Goal: Task Accomplishment & Management: Manage account settings

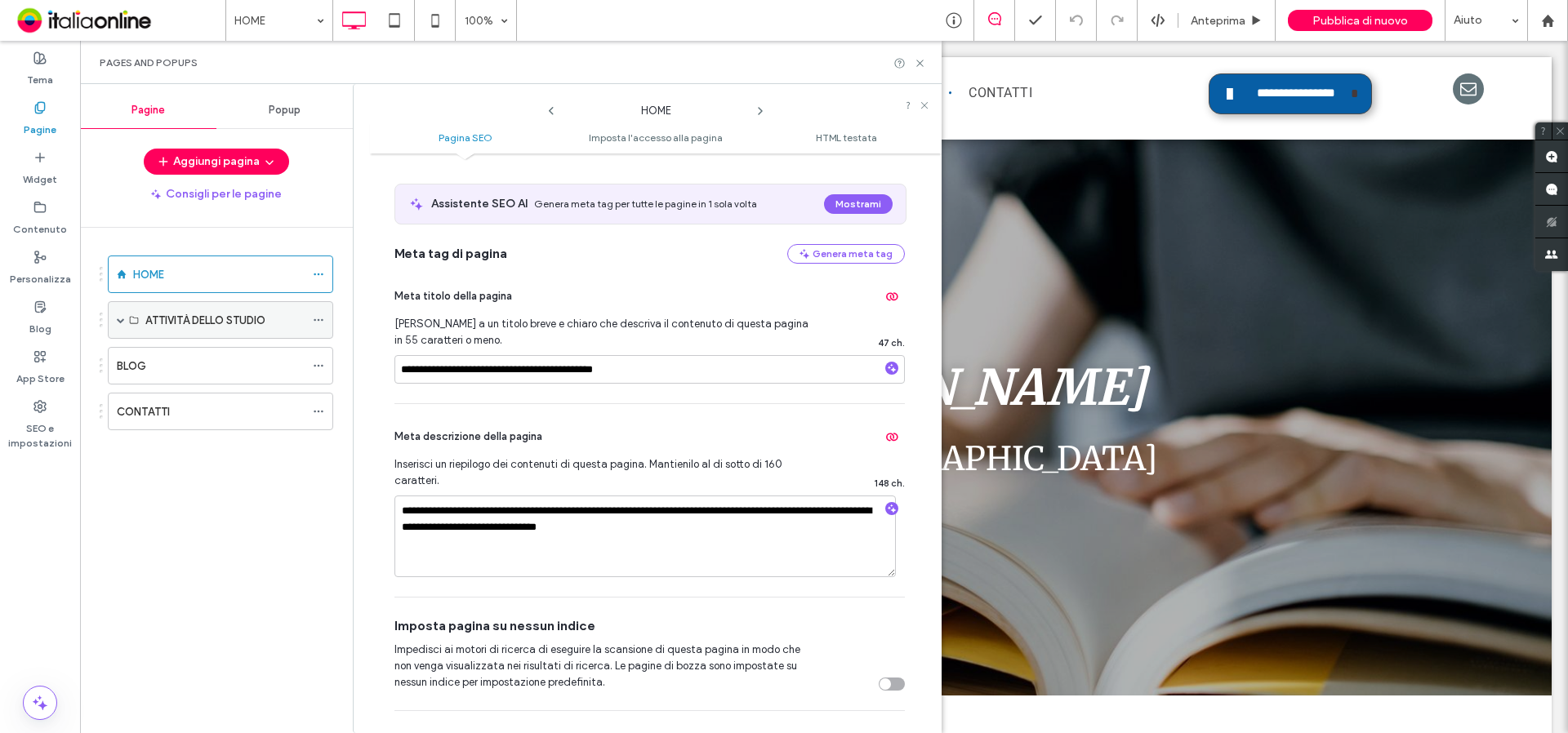
click at [322, 317] on icon at bounding box center [319, 320] width 11 height 11
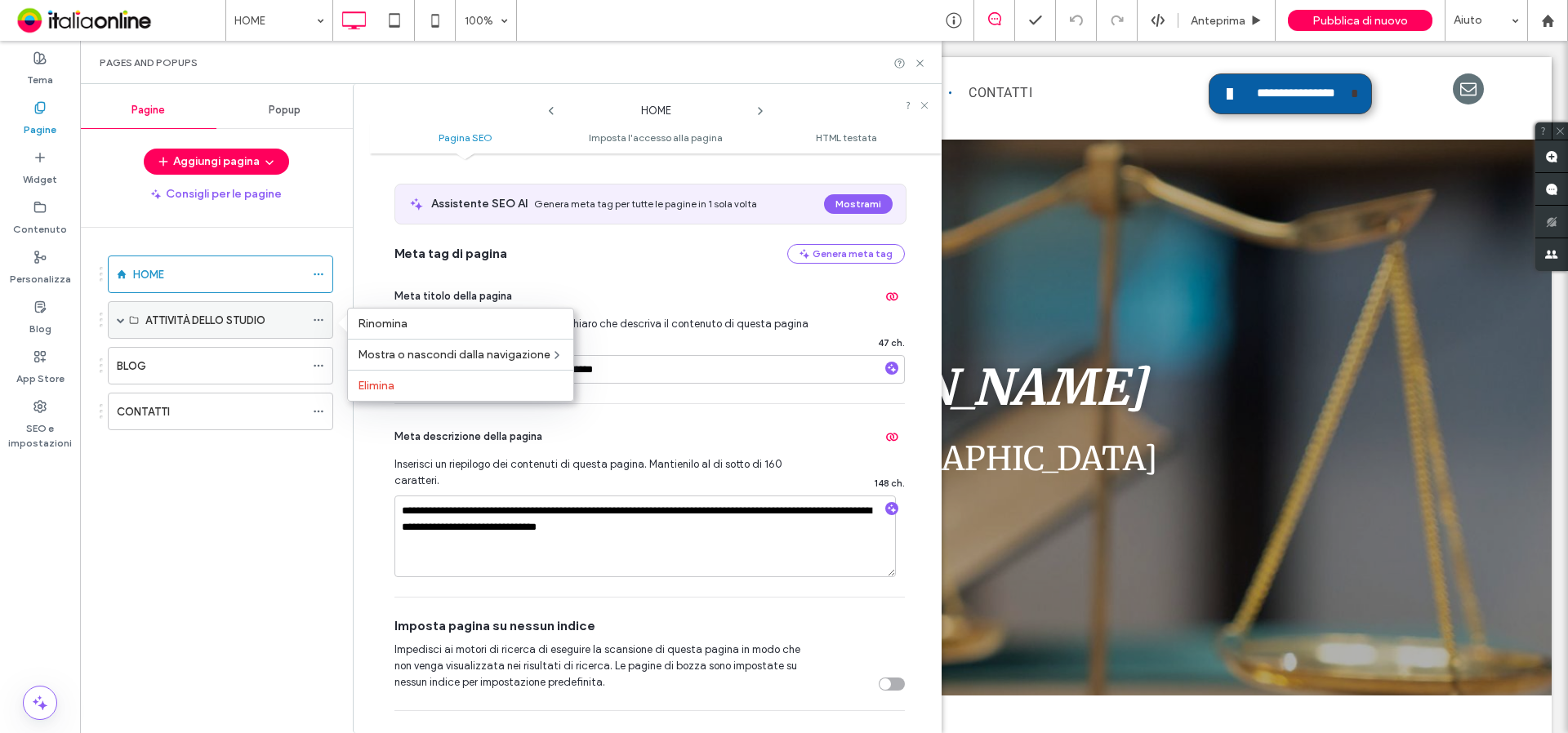
click at [241, 318] on label "ATTIVITÀ DELLO STUDIO" at bounding box center [205, 321] width 120 height 29
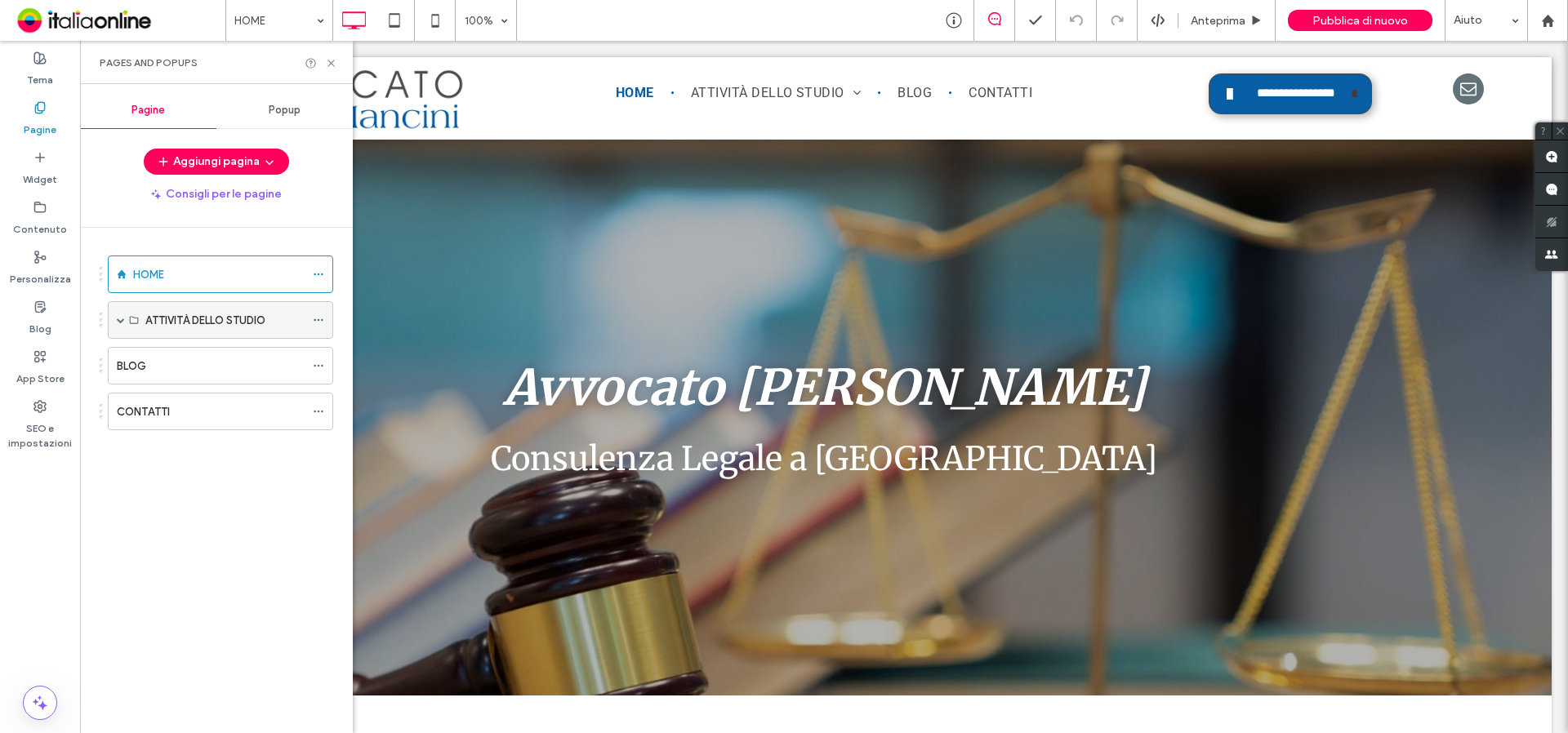
click at [123, 319] on span at bounding box center [121, 320] width 9 height 9
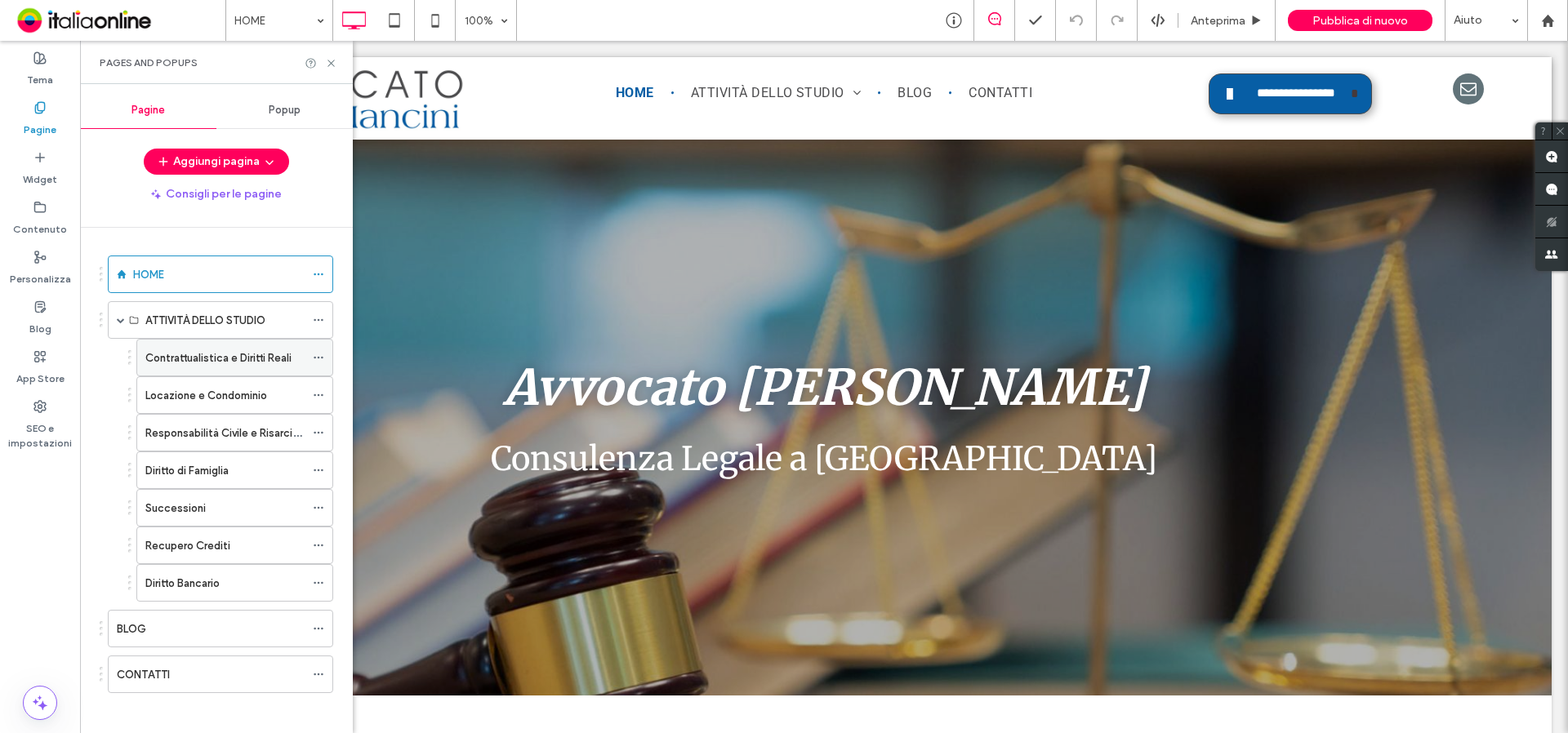
click at [320, 353] on icon at bounding box center [319, 358] width 11 height 11
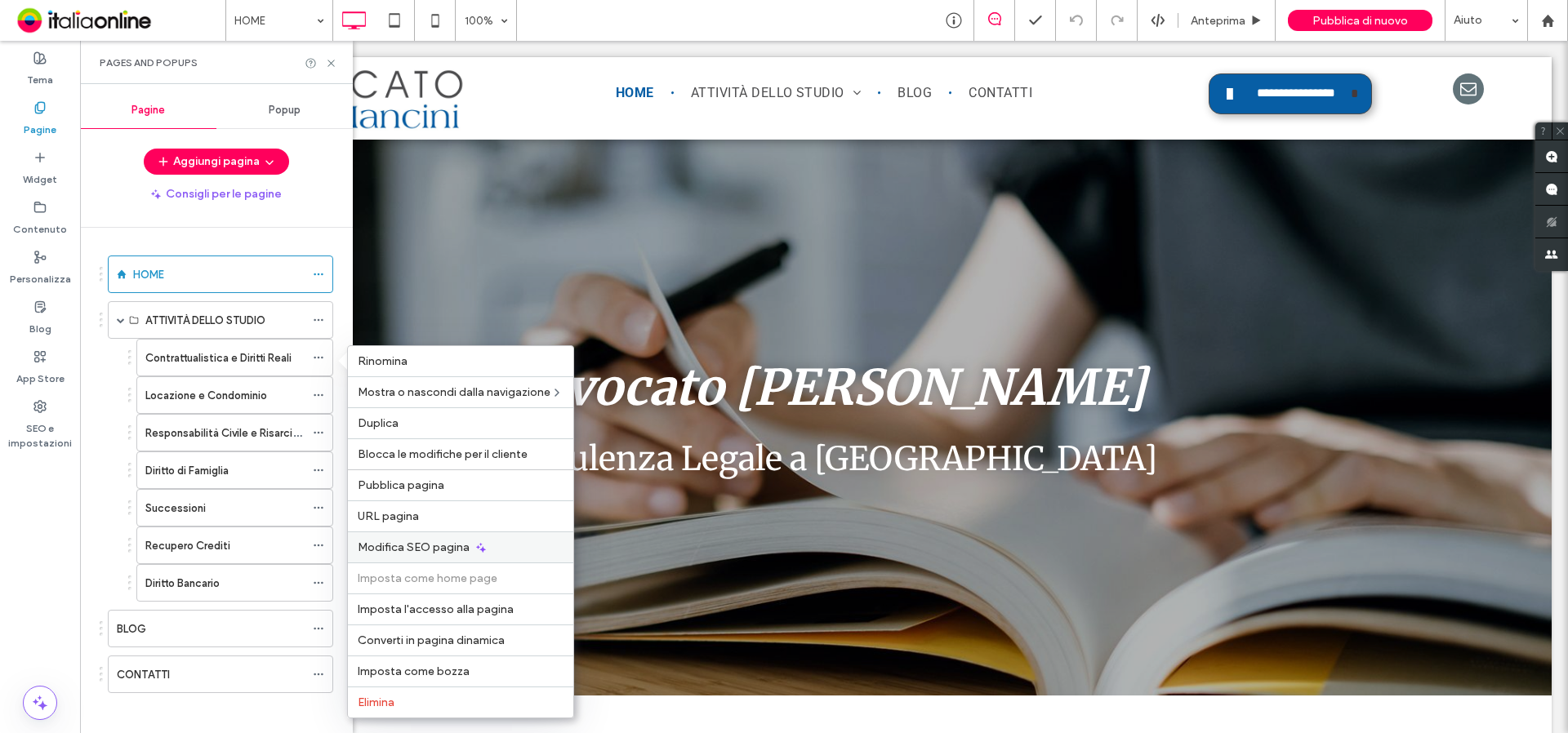
click at [420, 542] on span "Modifica SEO pagina" at bounding box center [414, 547] width 112 height 13
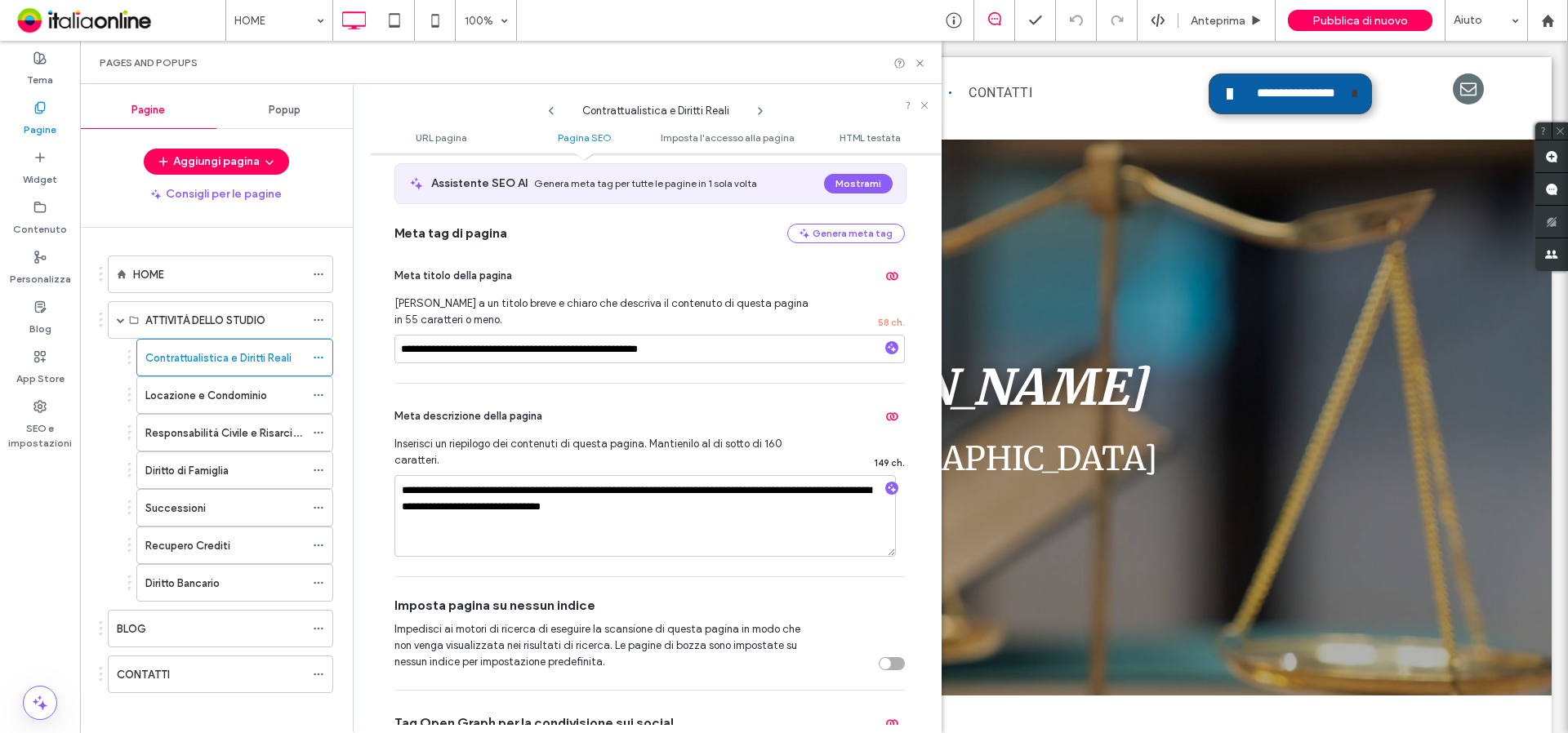
scroll to position [326, 0]
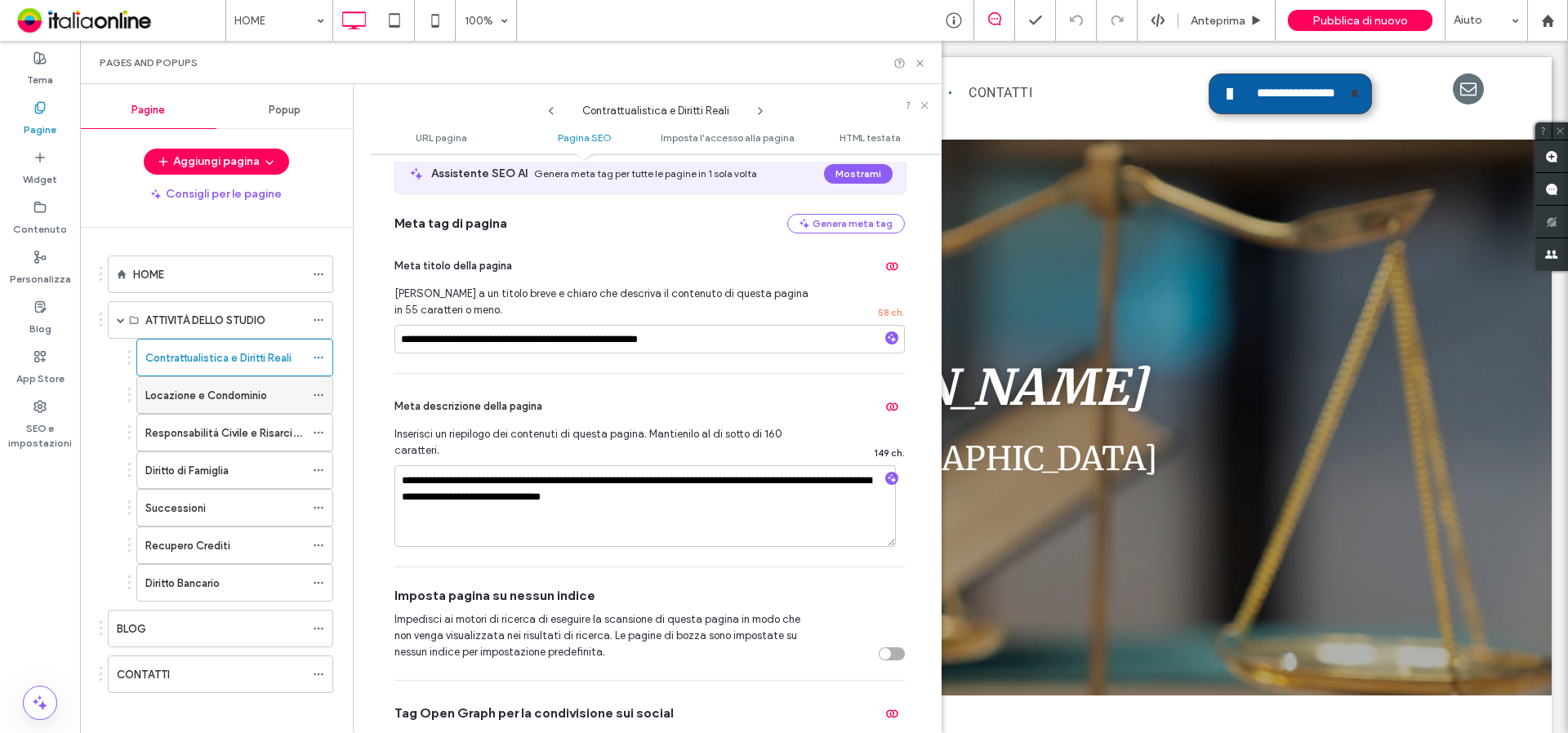
click at [321, 394] on icon at bounding box center [319, 395] width 11 height 11
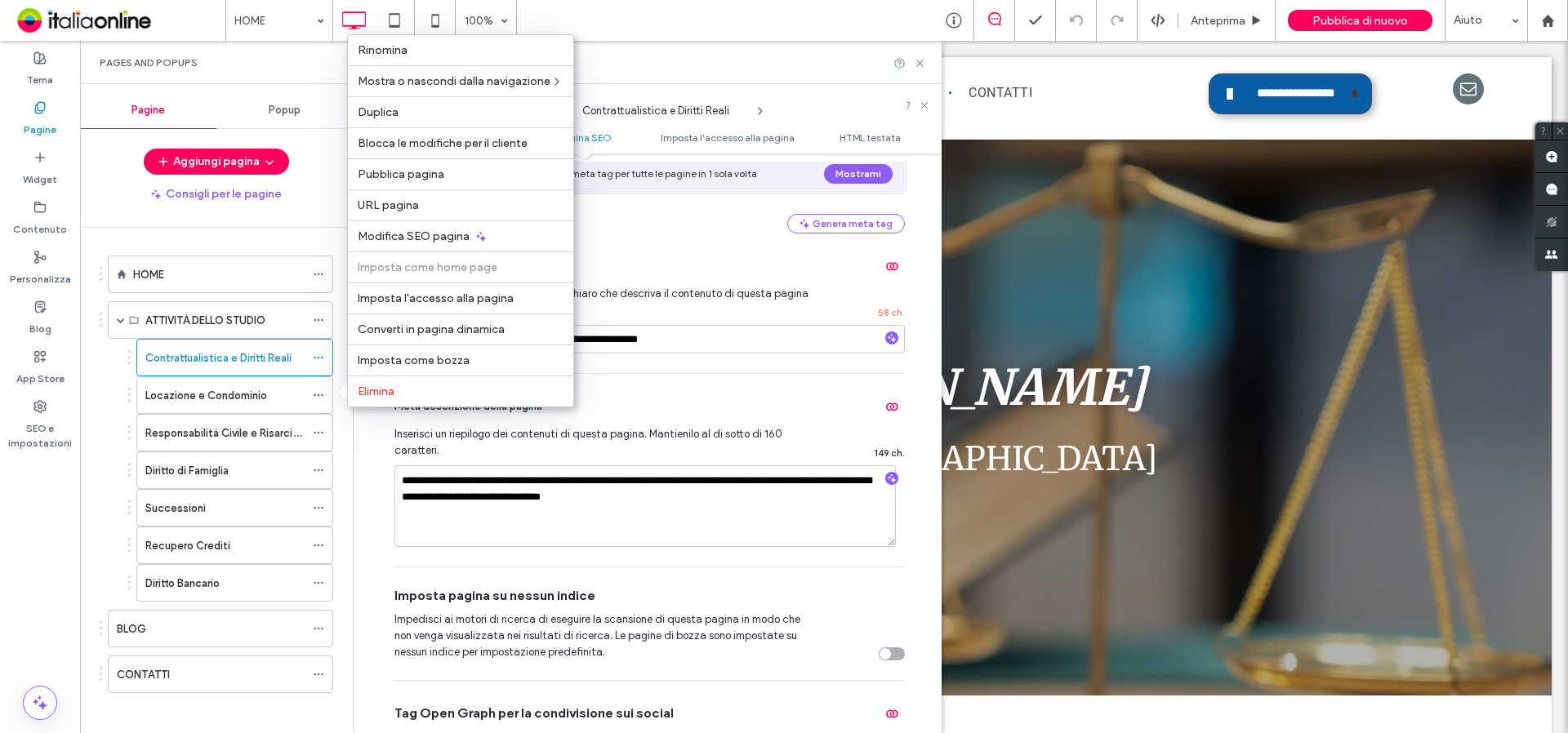
click at [679, 405] on div "Meta descrizione della pagina" at bounding box center [649, 406] width 510 height 26
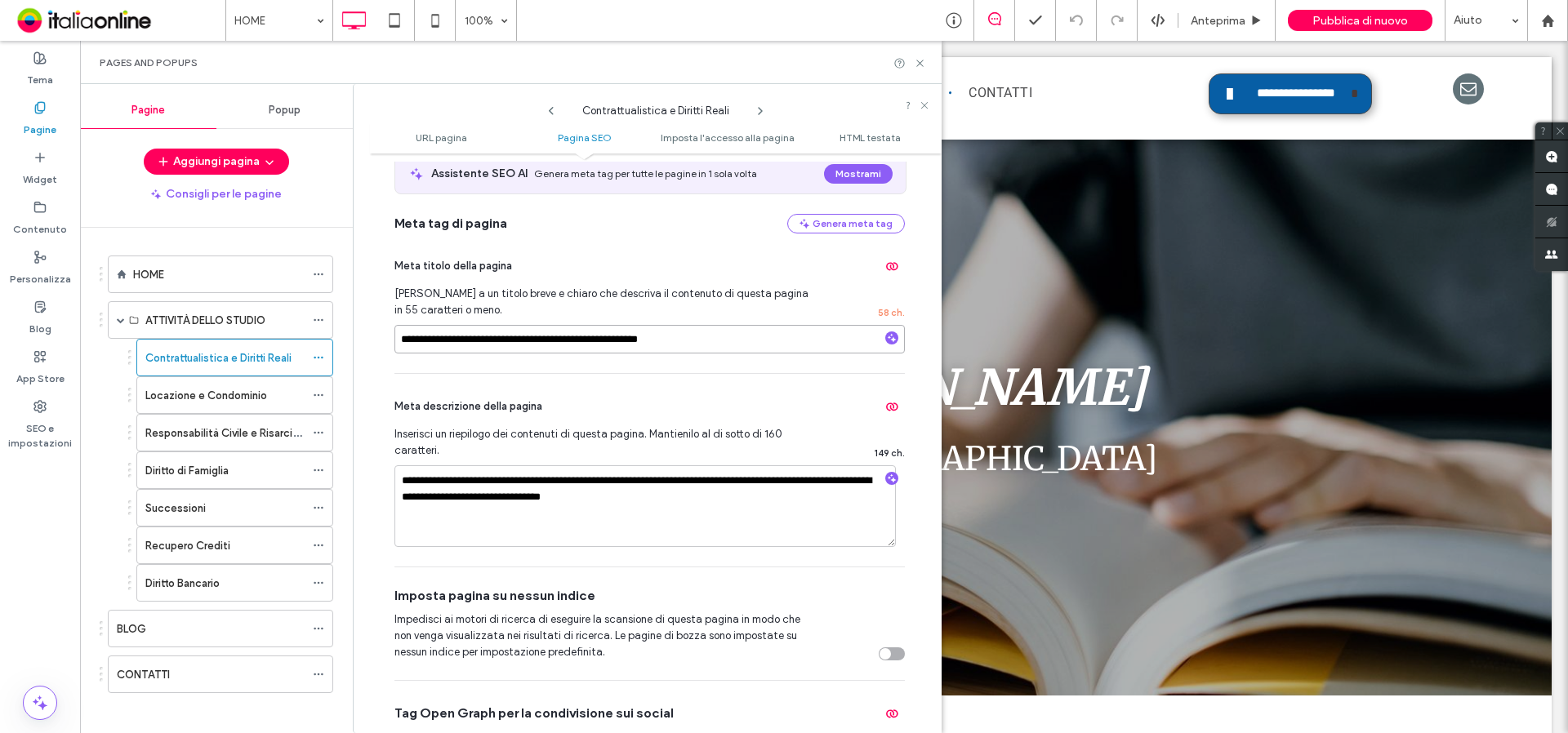
click at [459, 340] on input "**********" at bounding box center [649, 339] width 510 height 29
click at [462, 342] on input "**********" at bounding box center [649, 339] width 510 height 29
type input "**********"
click at [484, 402] on span "Meta descrizione della pagina" at bounding box center [468, 406] width 147 height 16
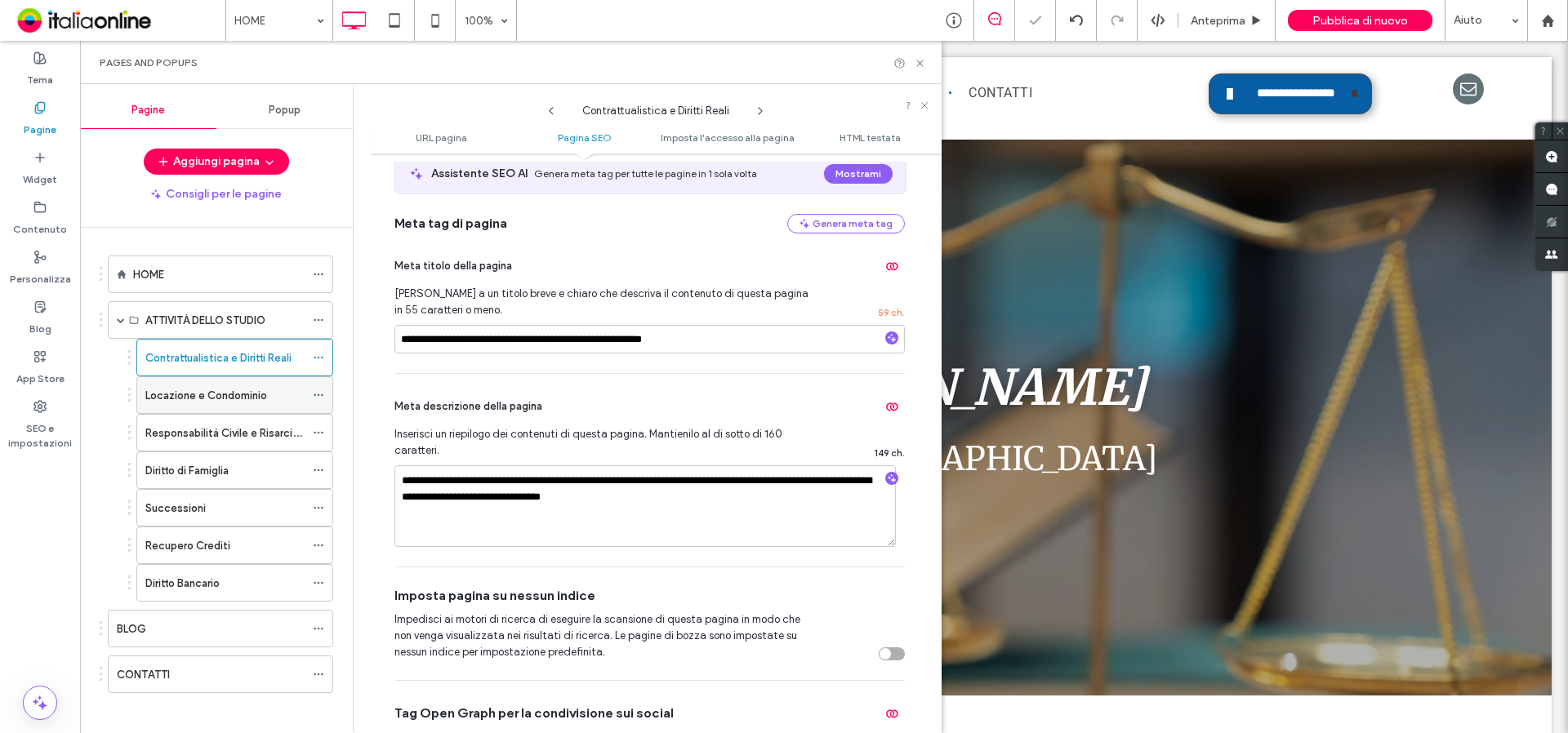
click at [304, 393] on div "Locazione e Condominio" at bounding box center [235, 394] width 197 height 37
click at [312, 393] on div "Locazione e Condominio" at bounding box center [235, 394] width 197 height 37
click at [317, 394] on icon at bounding box center [319, 395] width 11 height 11
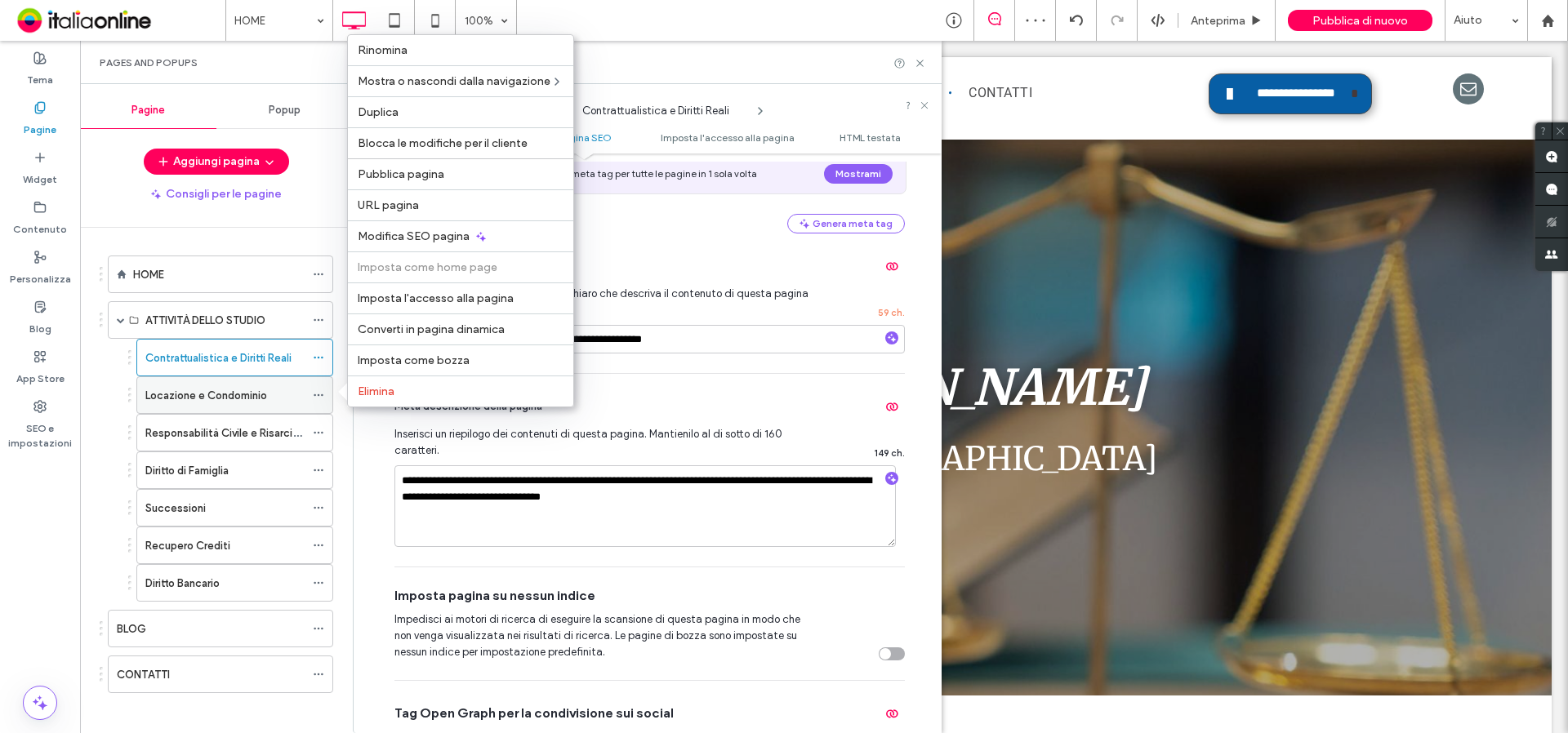
drag, startPoint x: 402, startPoint y: 237, endPoint x: 233, endPoint y: 411, distance: 242.6
click at [402, 237] on span "Modifica SEO pagina" at bounding box center [414, 236] width 112 height 13
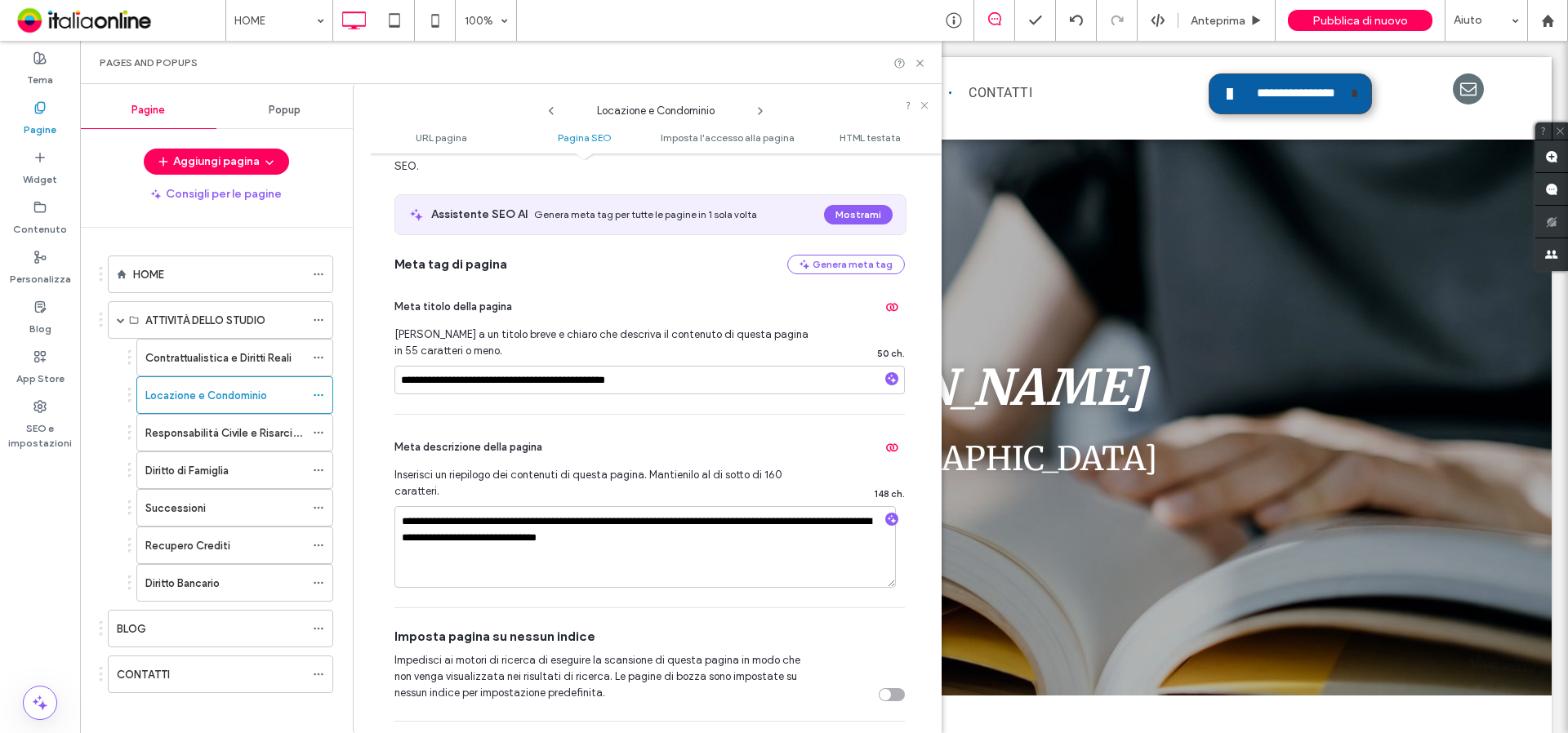
scroll to position [286, 0]
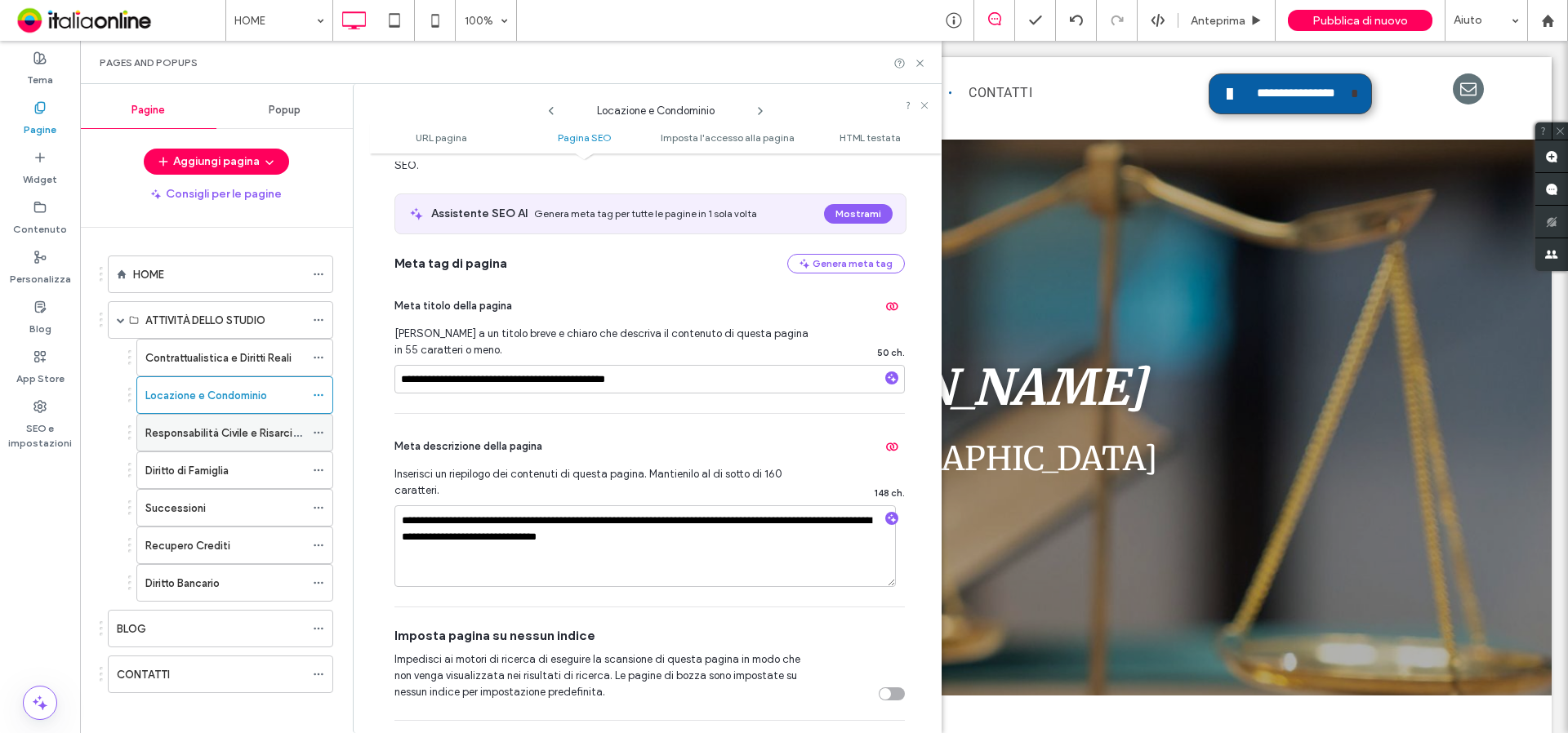
click at [318, 431] on icon at bounding box center [319, 433] width 11 height 11
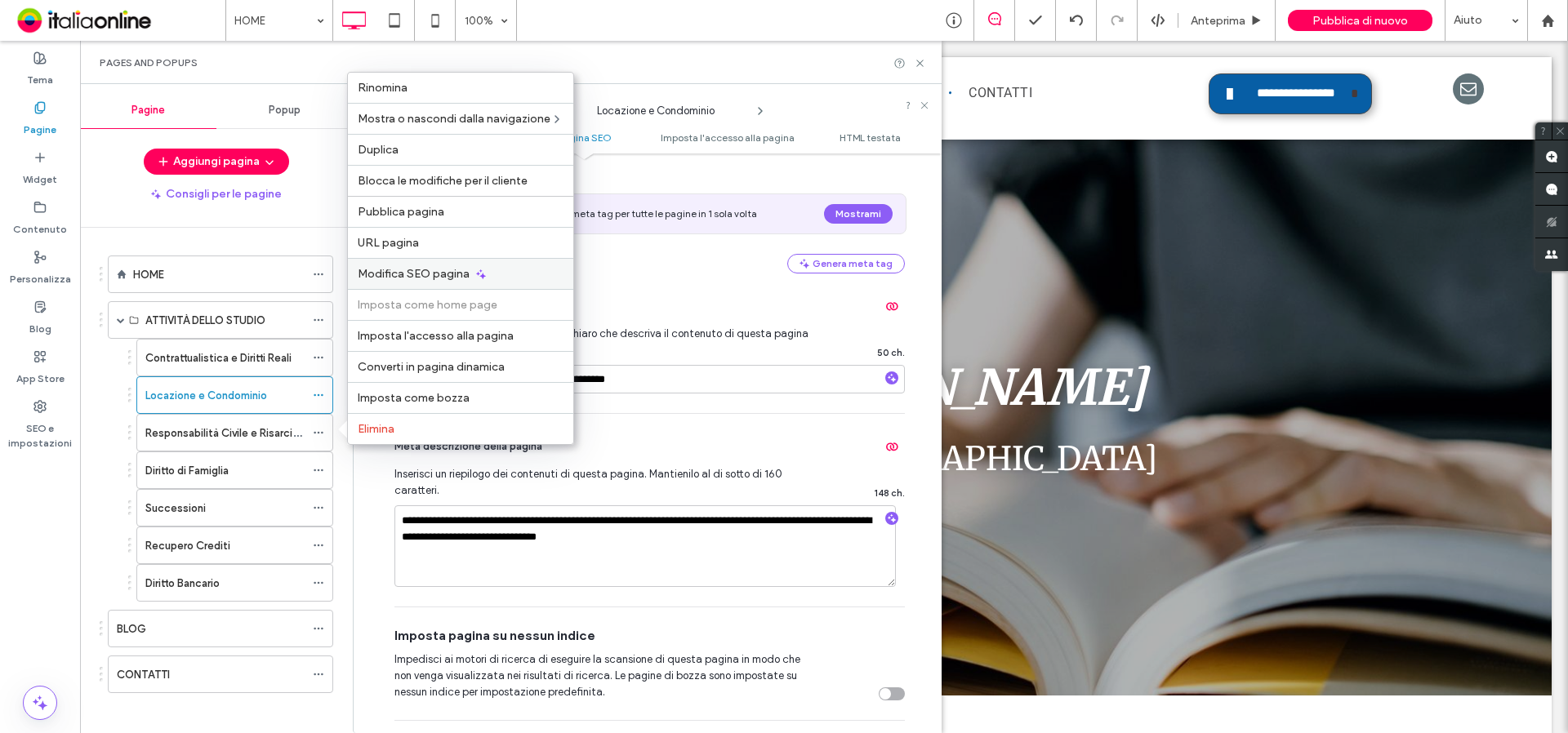
click at [437, 271] on span "Modifica SEO pagina" at bounding box center [414, 274] width 112 height 13
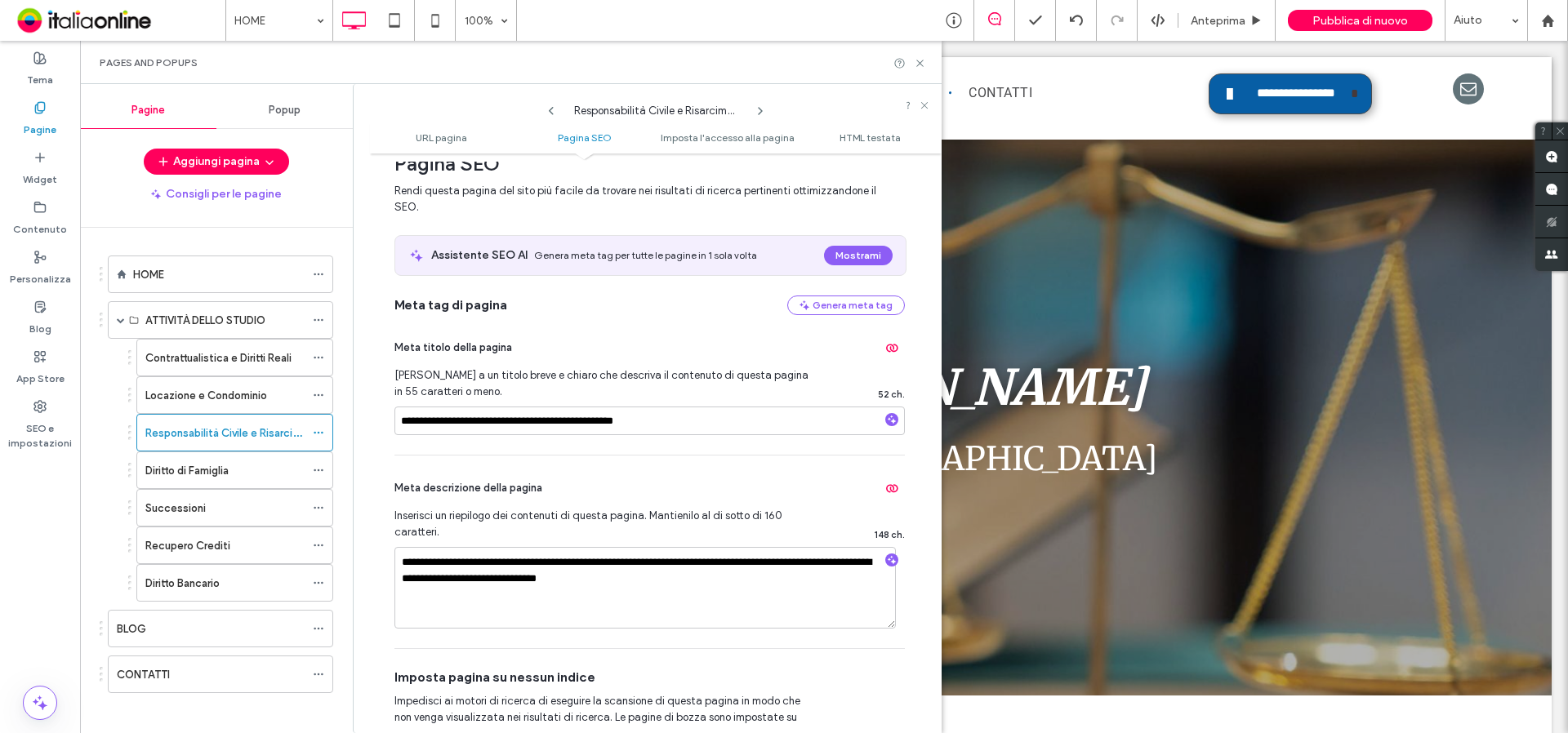
scroll to position [326, 0]
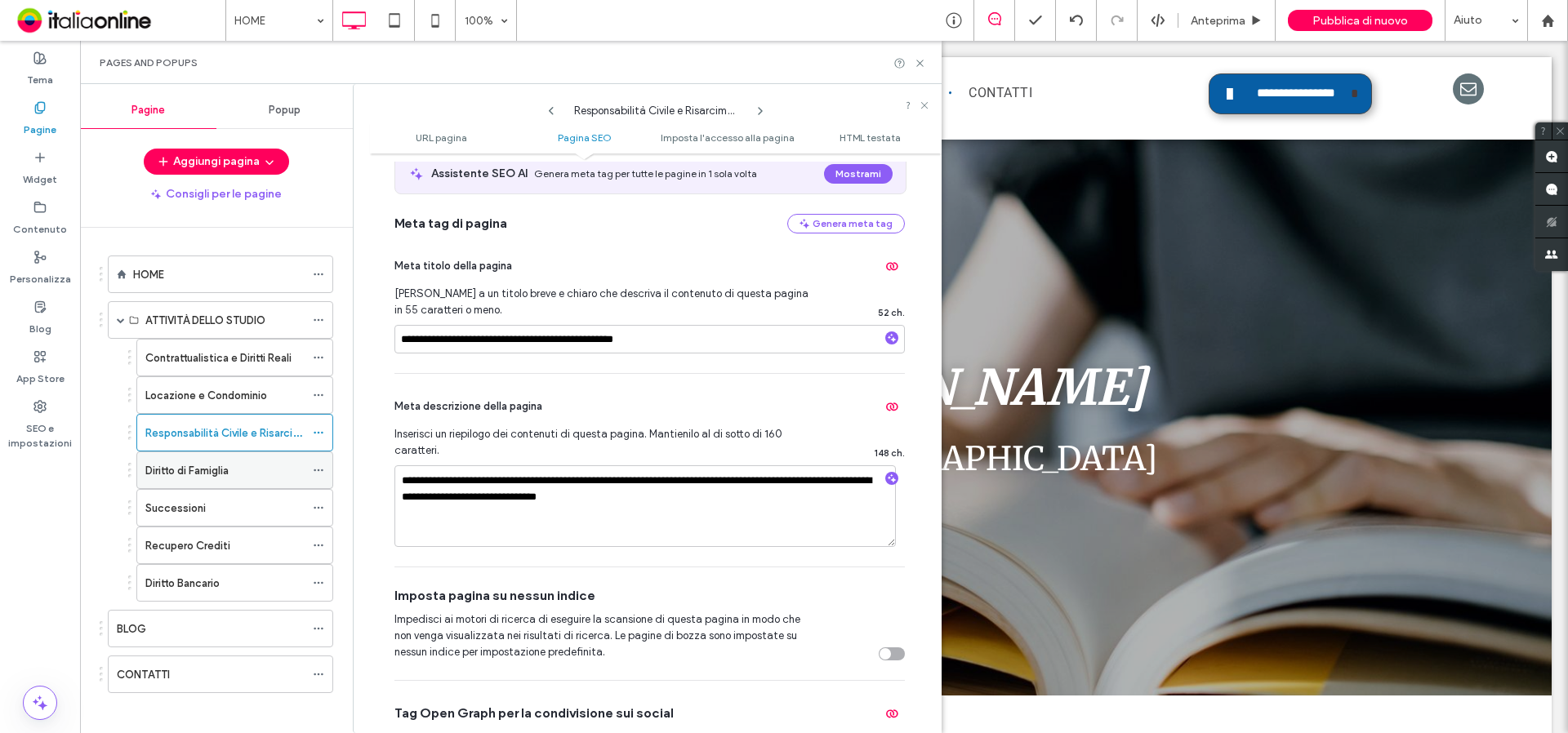
click at [315, 467] on icon at bounding box center [319, 470] width 11 height 11
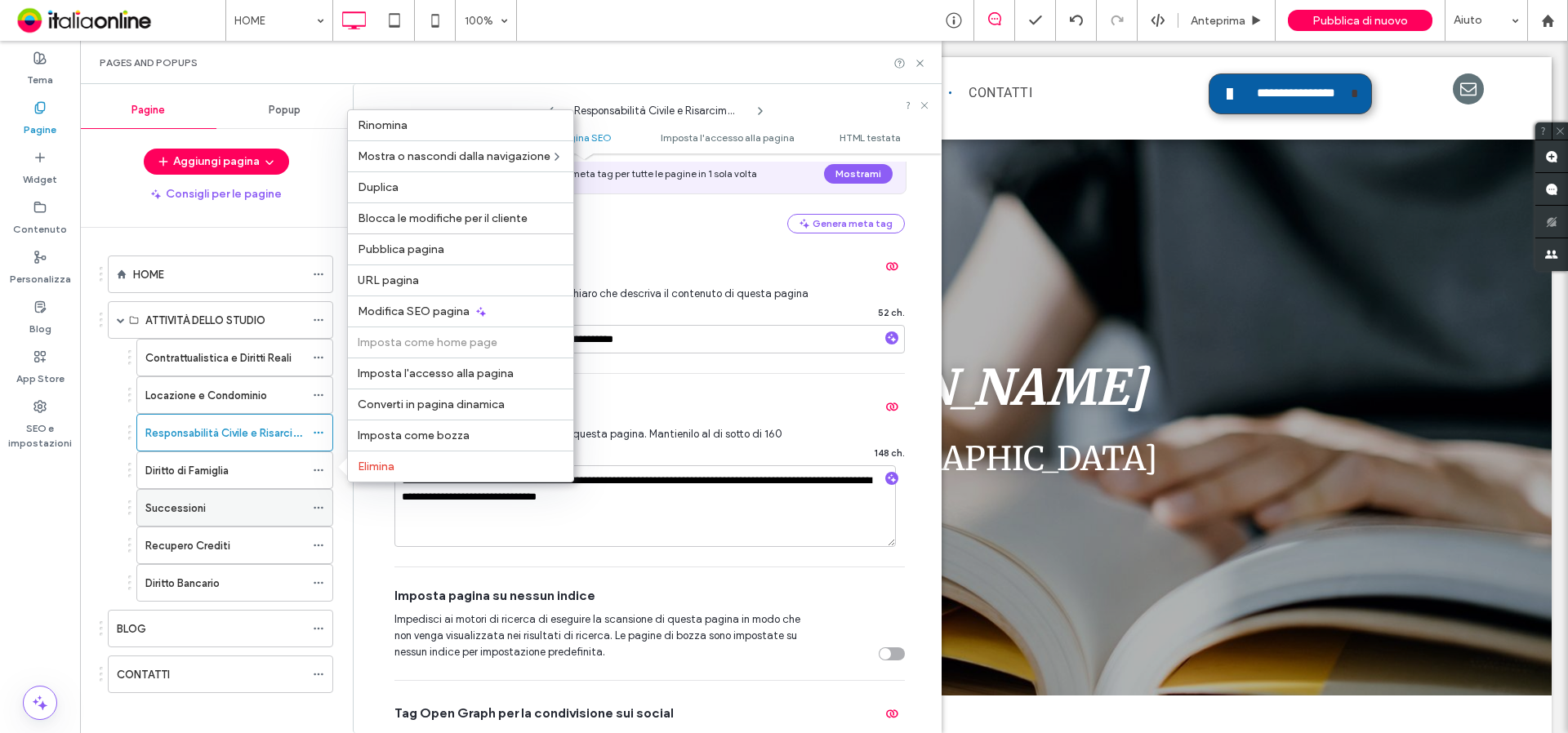
drag, startPoint x: 427, startPoint y: 308, endPoint x: 278, endPoint y: 503, distance: 245.4
click at [427, 308] on span "Modifica SEO pagina" at bounding box center [414, 311] width 112 height 13
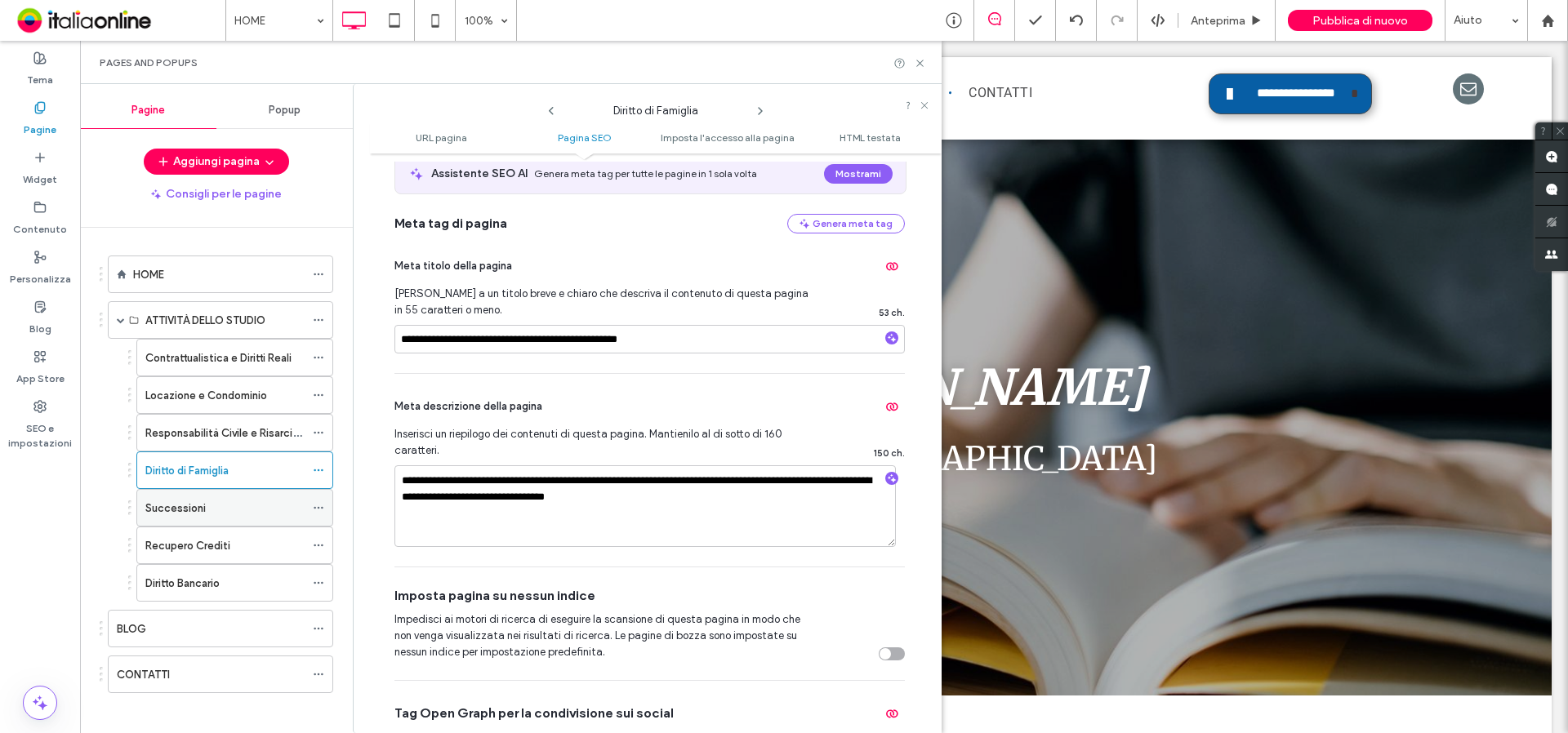
click at [317, 506] on icon at bounding box center [319, 508] width 11 height 11
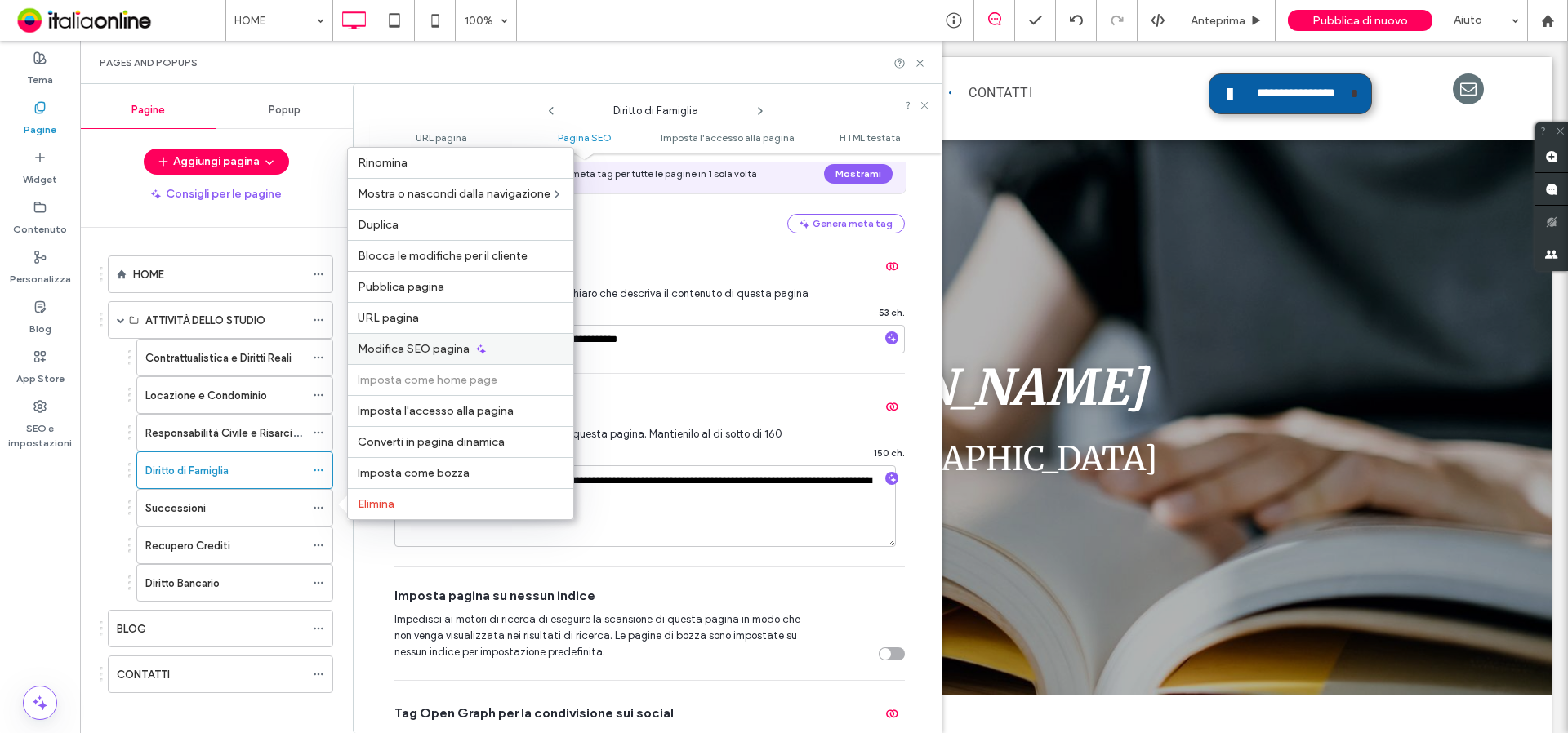
click at [439, 352] on span "Modifica SEO pagina" at bounding box center [414, 348] width 112 height 13
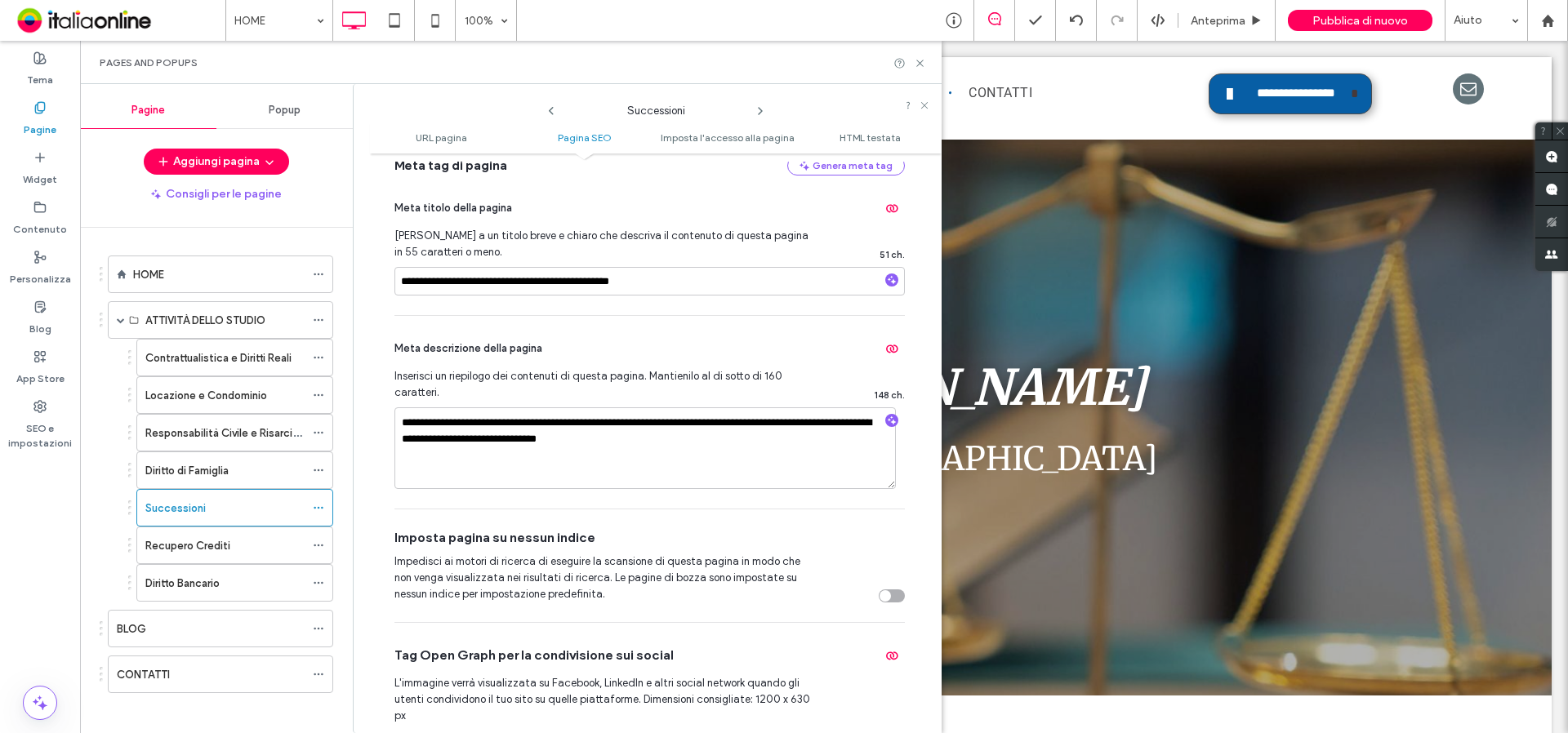
scroll to position [408, 0]
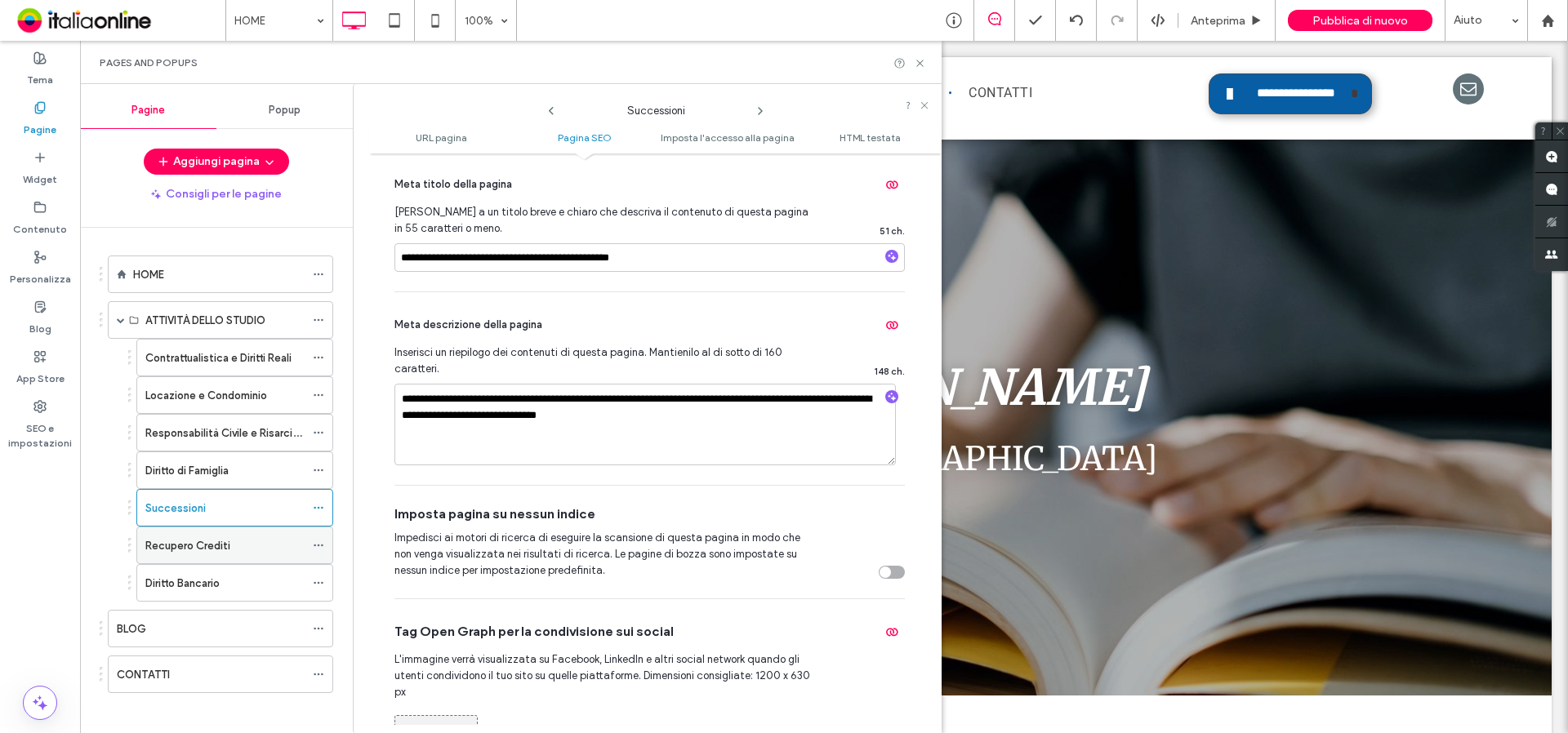
click at [319, 544] on icon at bounding box center [319, 545] width 11 height 11
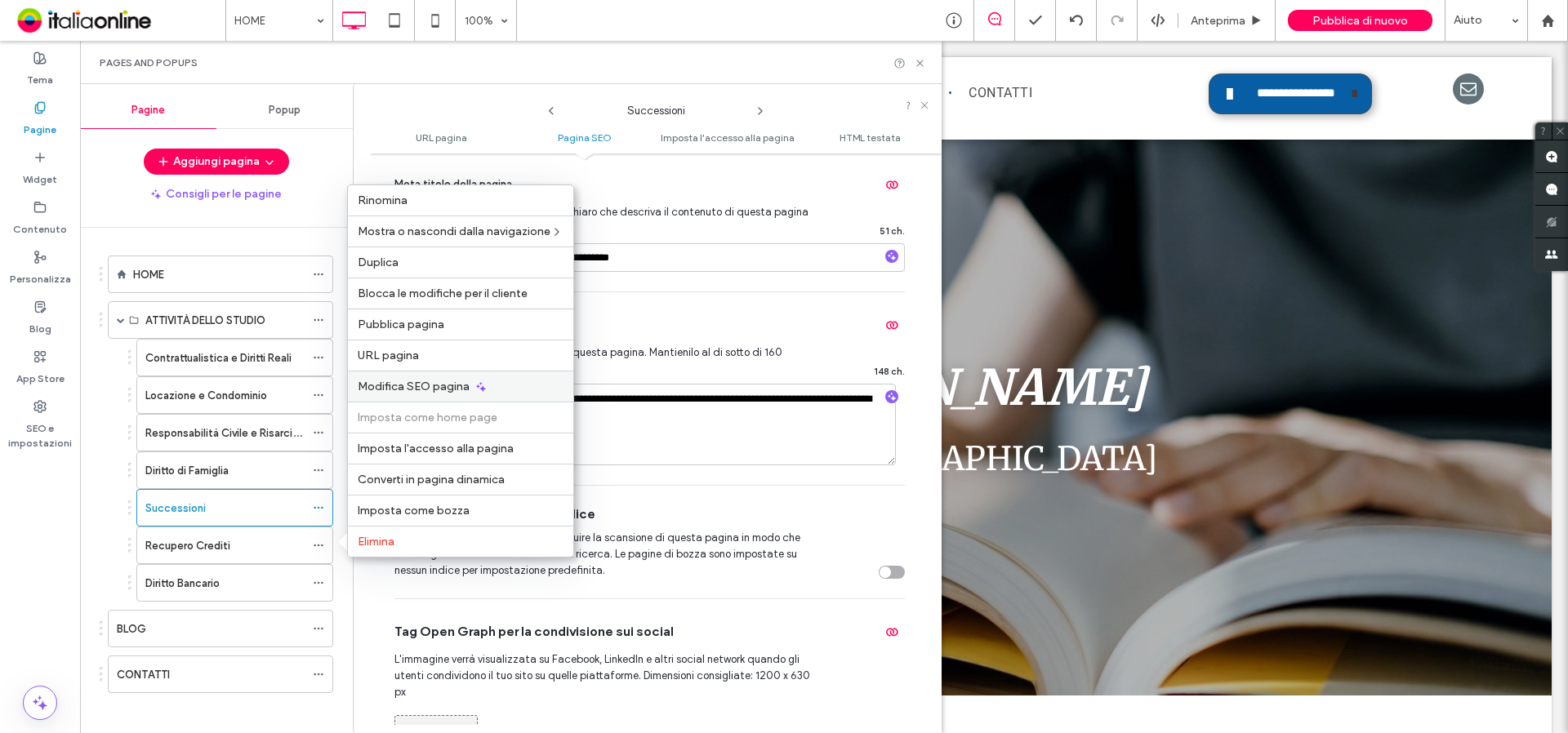
click at [405, 388] on span "Modifica SEO pagina" at bounding box center [414, 387] width 112 height 13
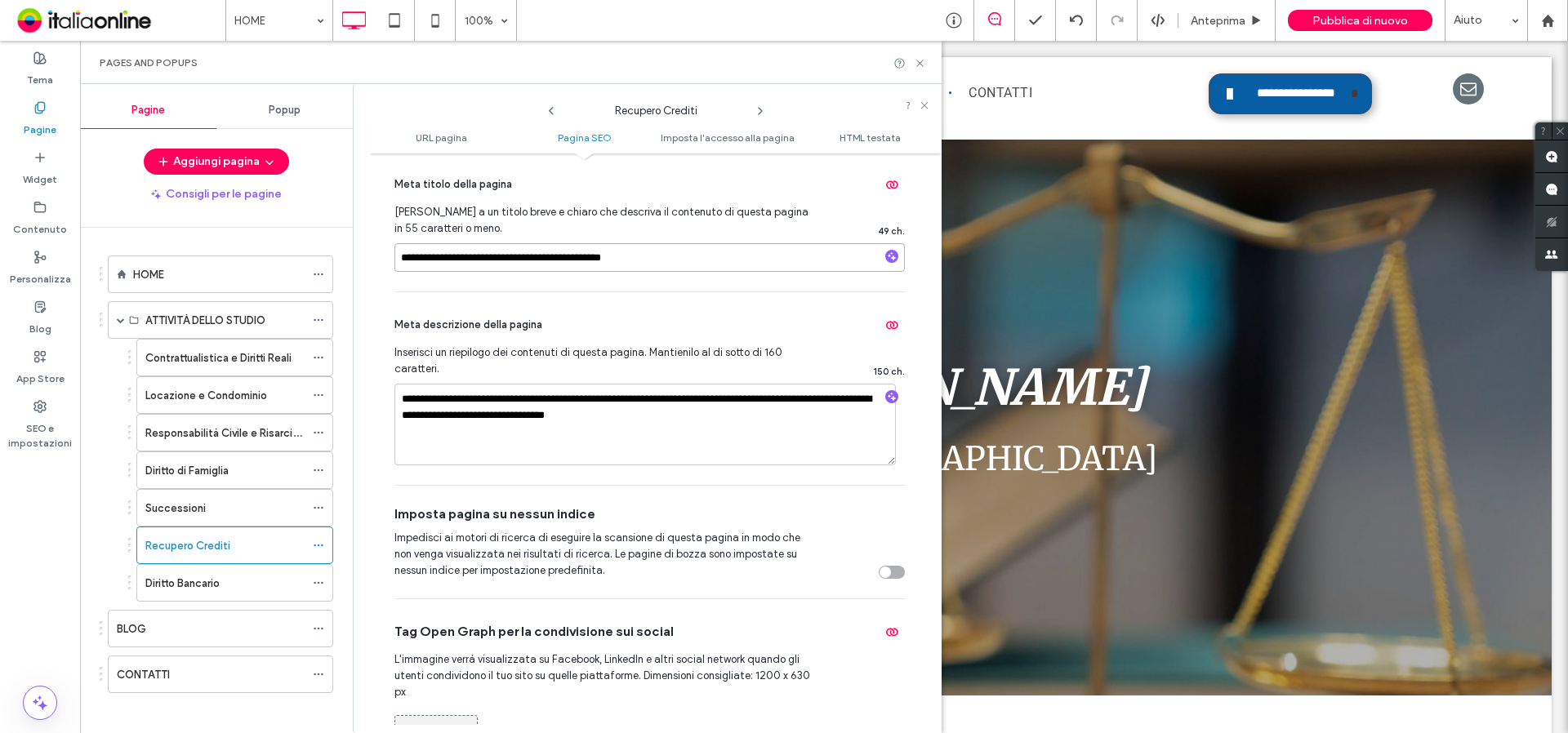
click at [440, 258] on input "**********" at bounding box center [649, 257] width 510 height 29
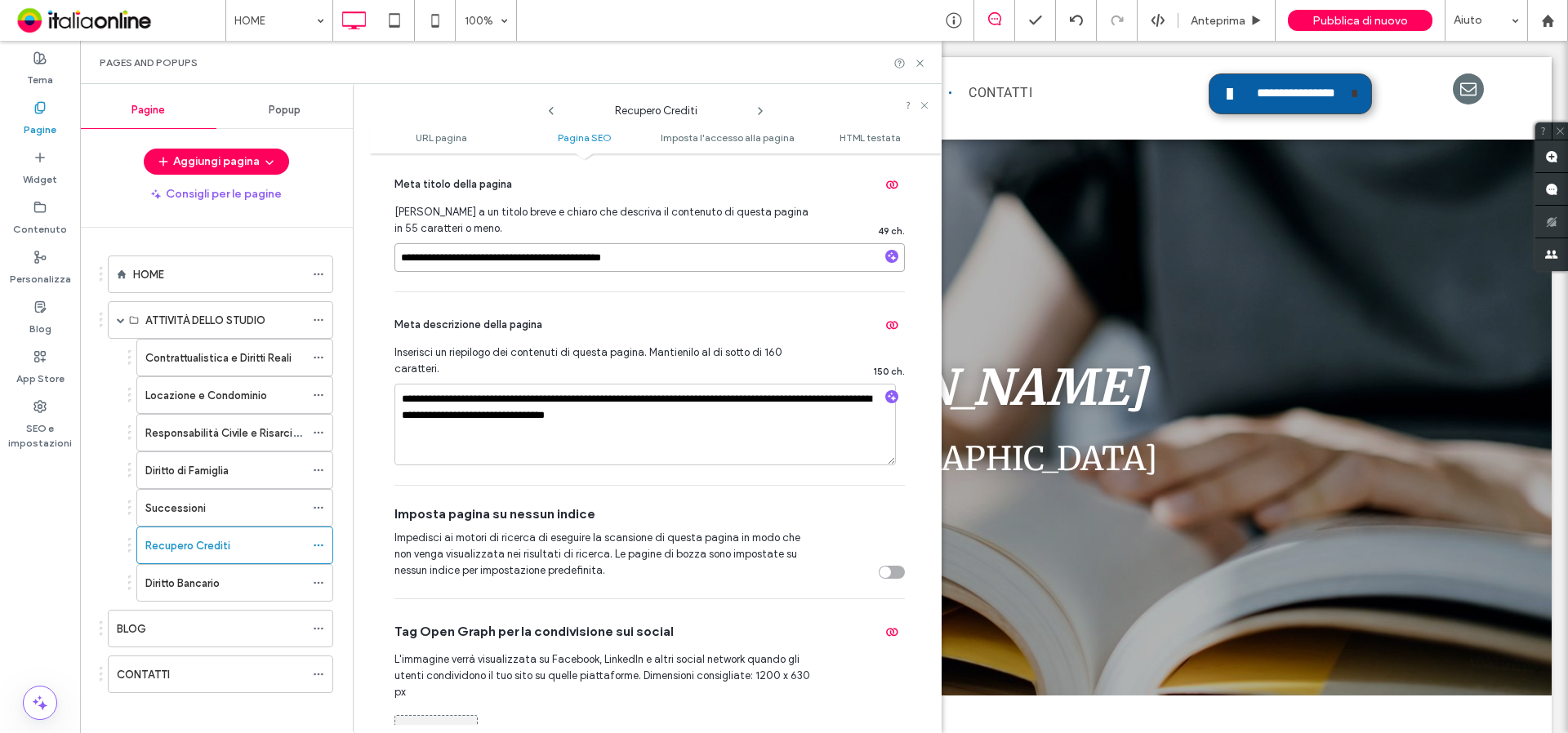
type input "**********"
click at [414, 282] on div "**********" at bounding box center [649, 222] width 510 height 140
click at [310, 585] on div "Diritto Bancario" at bounding box center [235, 582] width 197 height 37
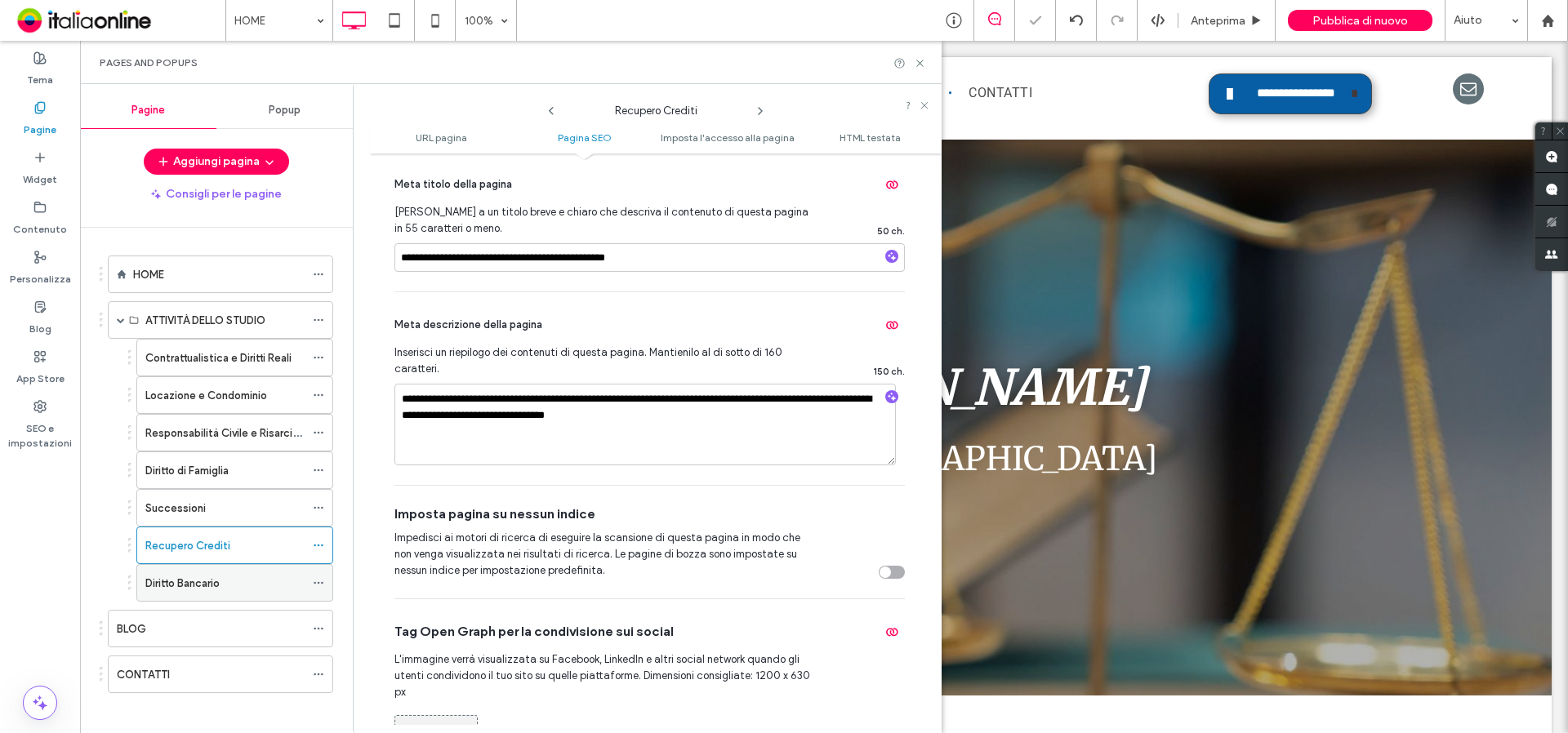
click at [316, 580] on icon at bounding box center [319, 583] width 11 height 11
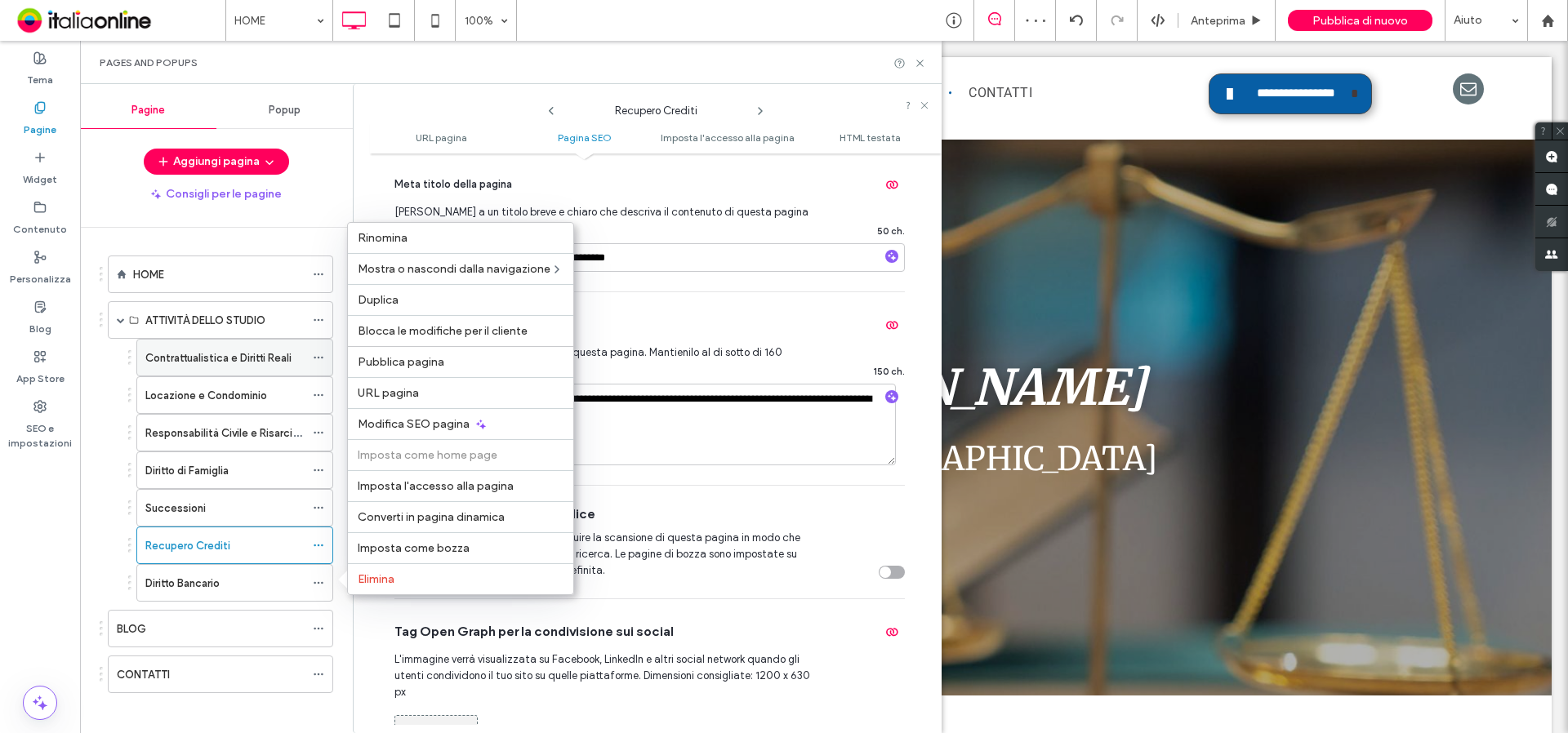
drag, startPoint x: 394, startPoint y: 430, endPoint x: 141, endPoint y: 364, distance: 261.5
click at [394, 430] on span "Modifica SEO pagina" at bounding box center [414, 424] width 112 height 13
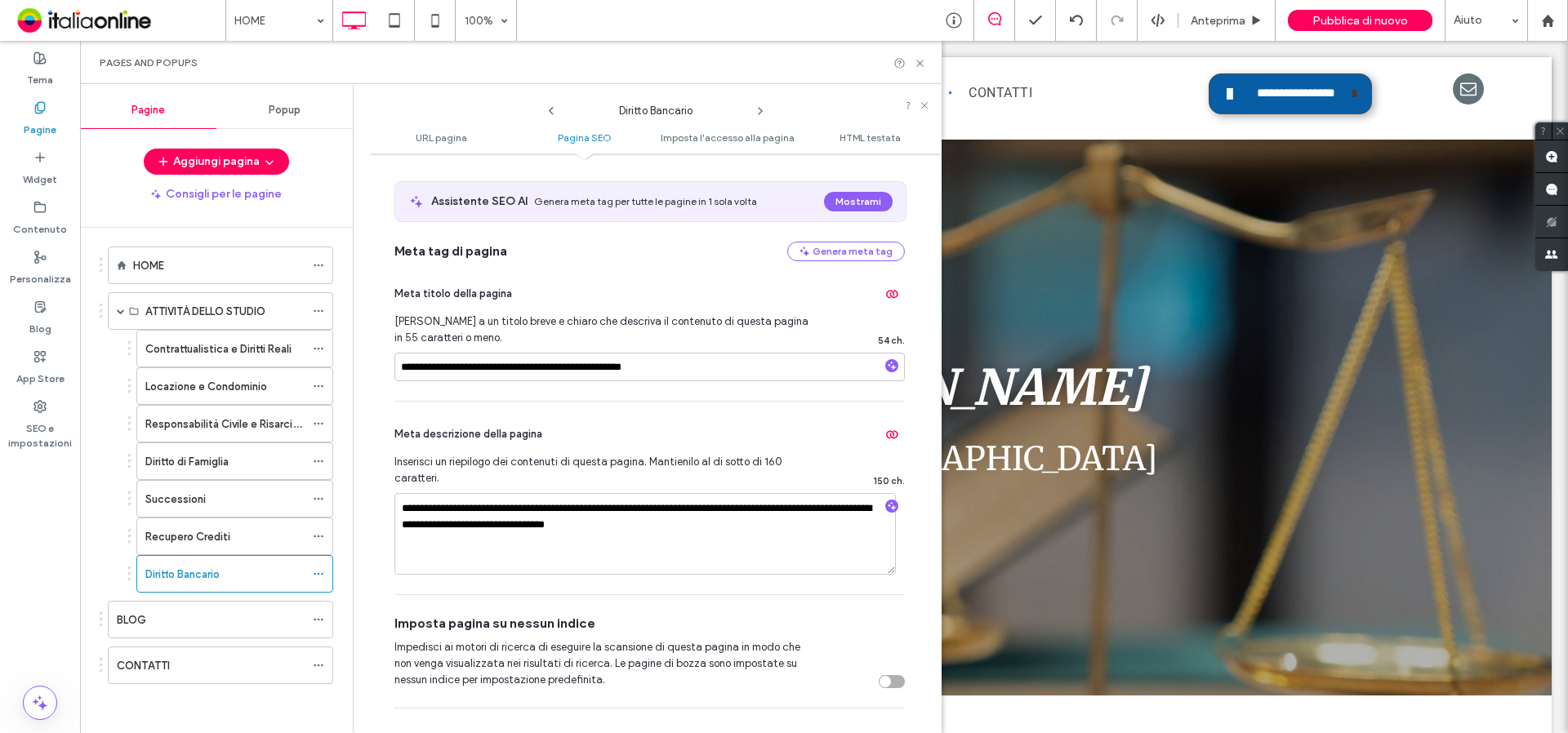
scroll to position [326, 0]
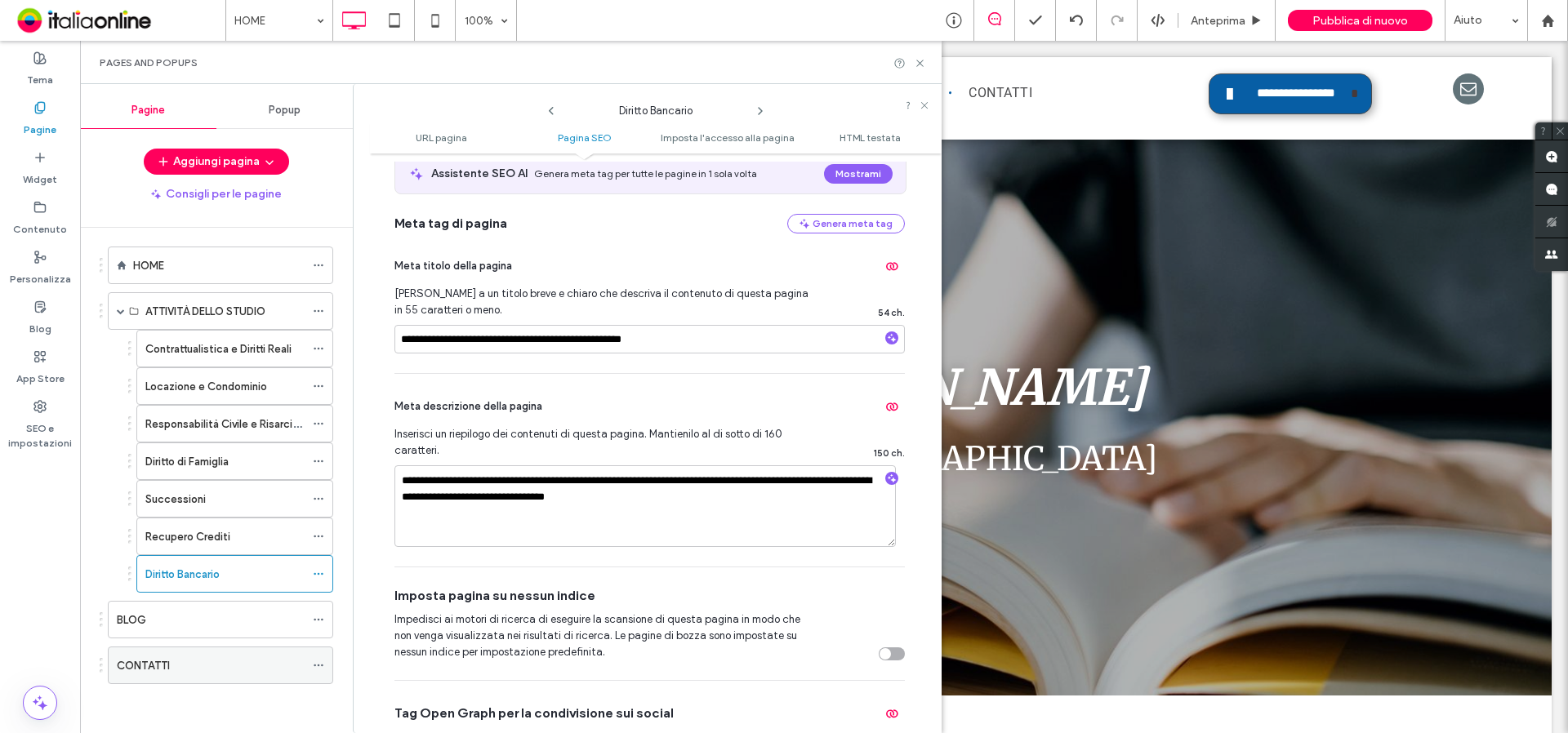
click at [316, 668] on icon at bounding box center [319, 665] width 11 height 11
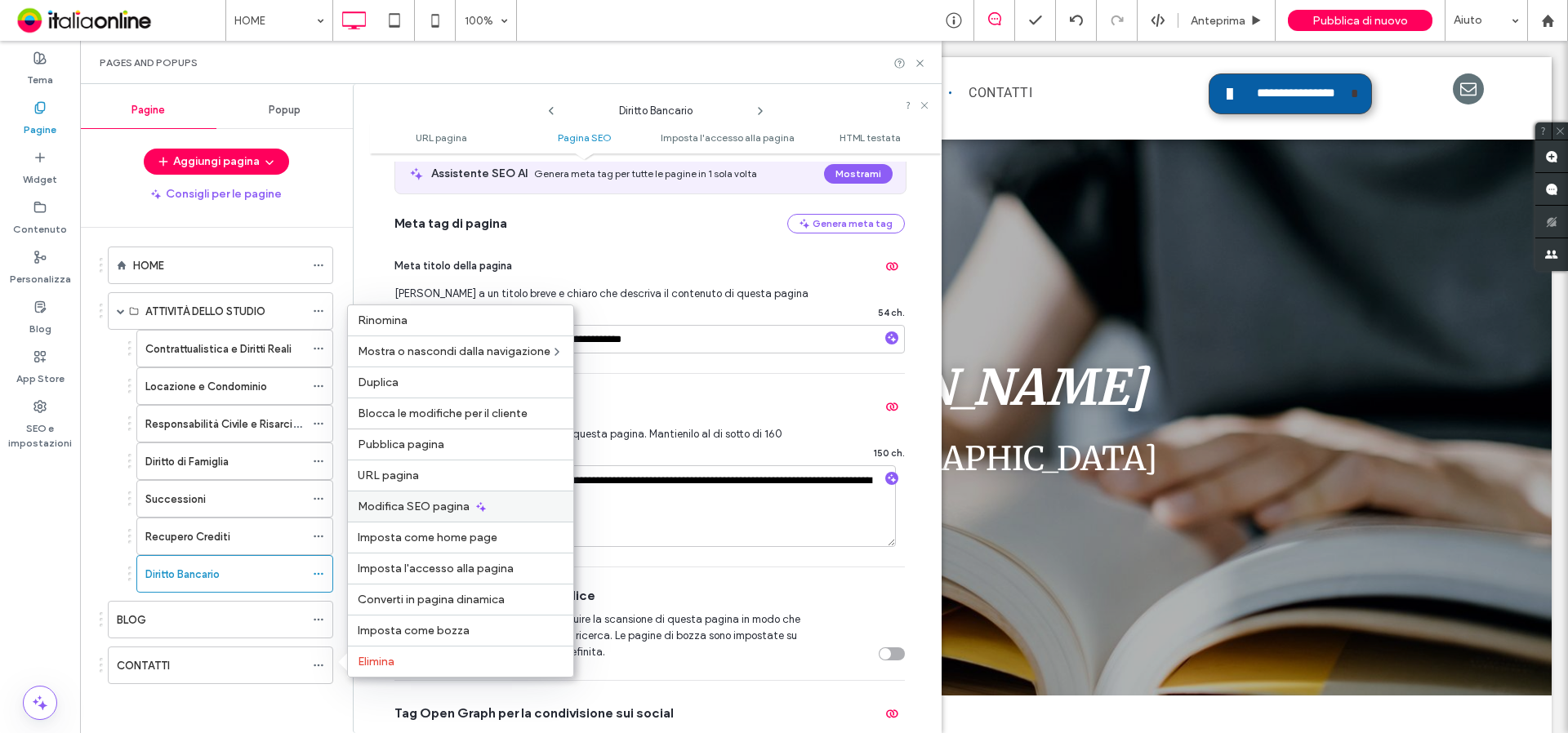
click at [408, 506] on span "Modifica SEO pagina" at bounding box center [414, 506] width 112 height 13
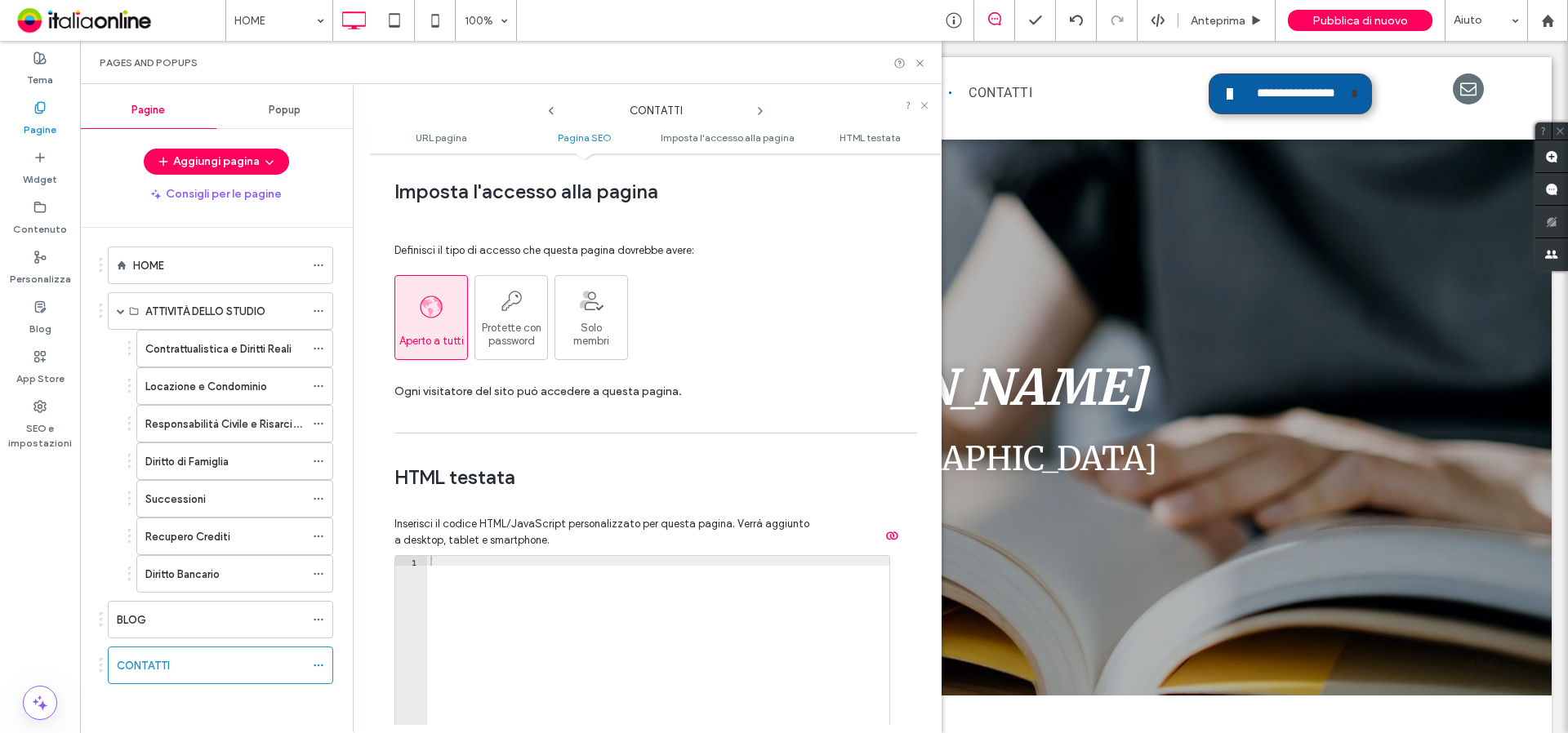
scroll to position [1224, 0]
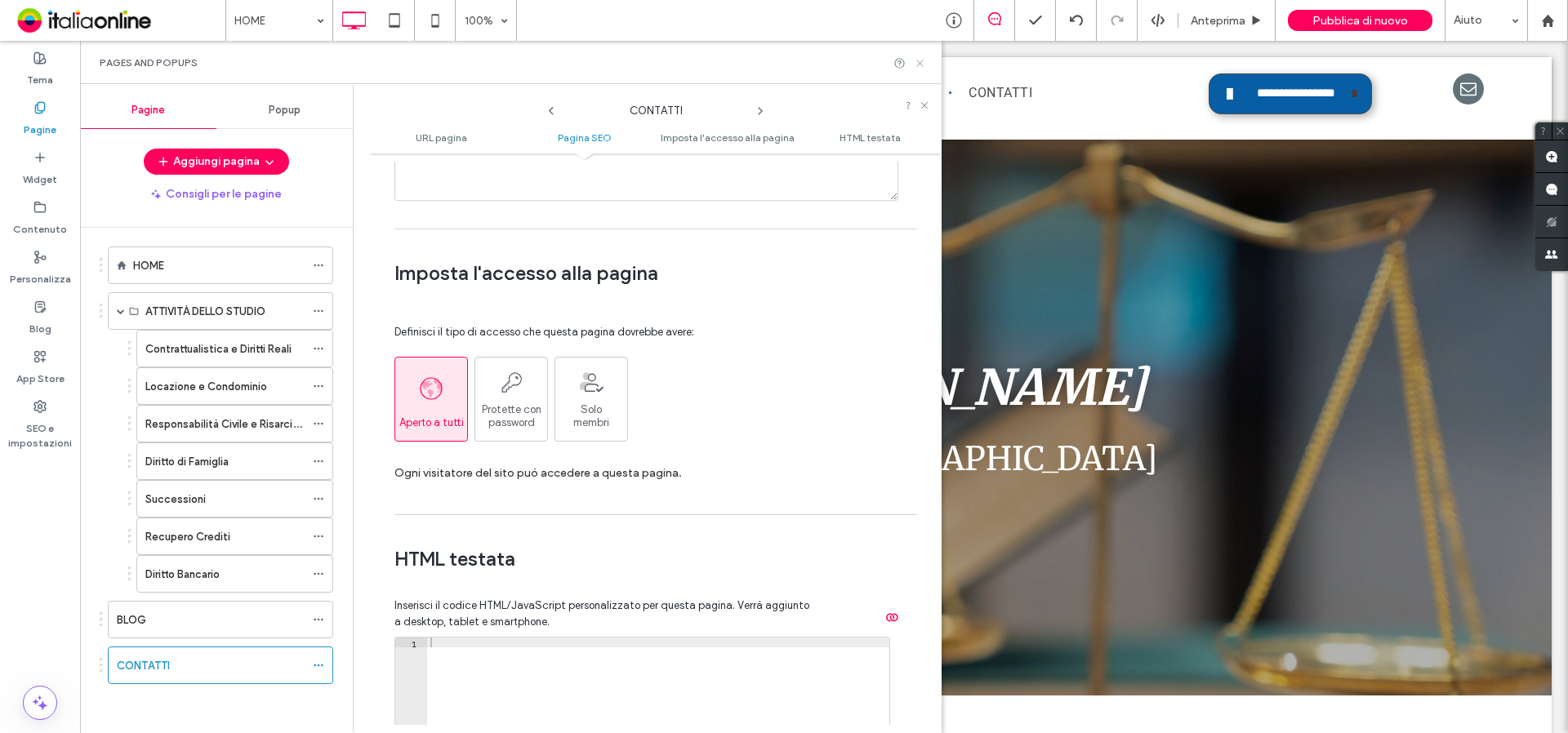
click at [916, 64] on icon at bounding box center [919, 63] width 12 height 12
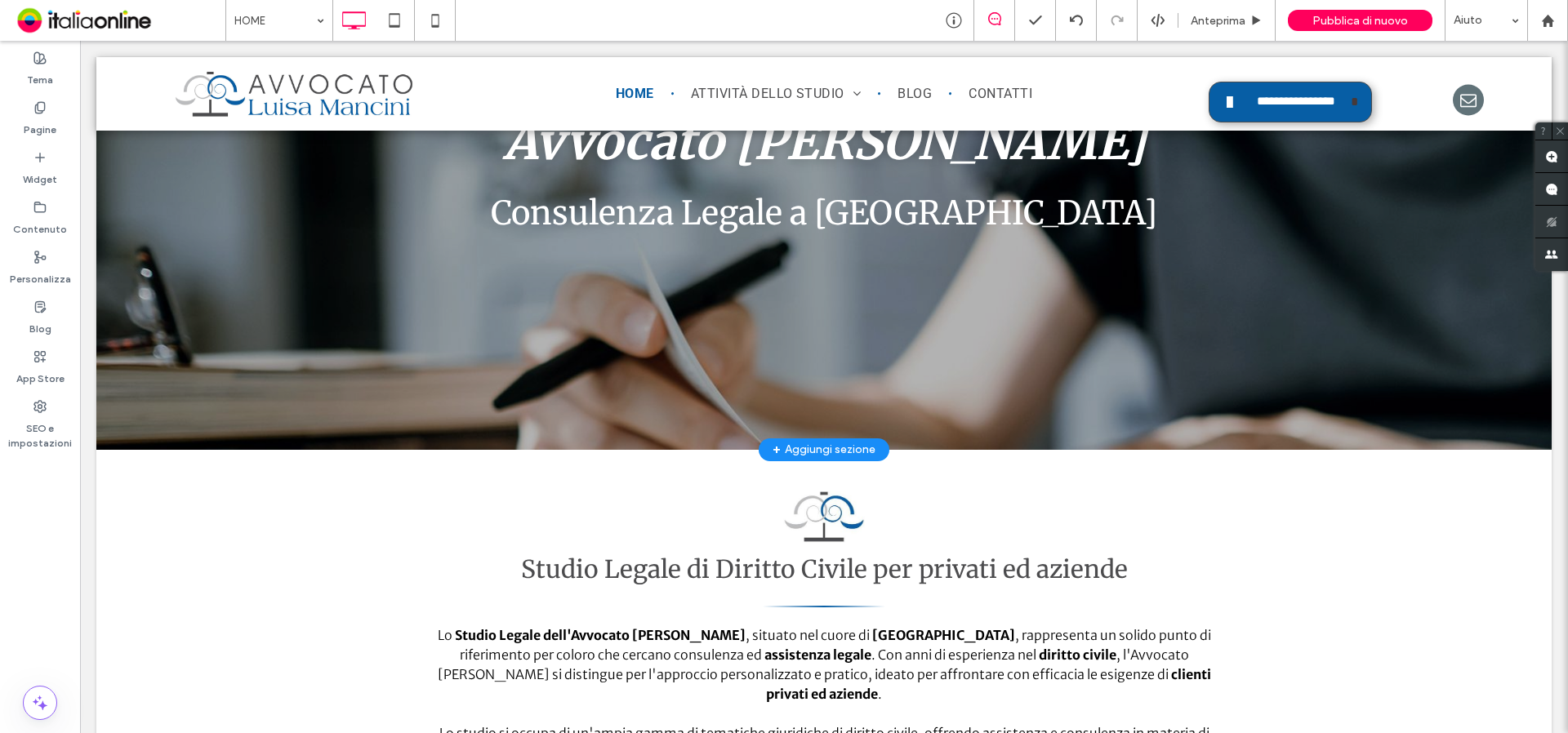
scroll to position [164, 0]
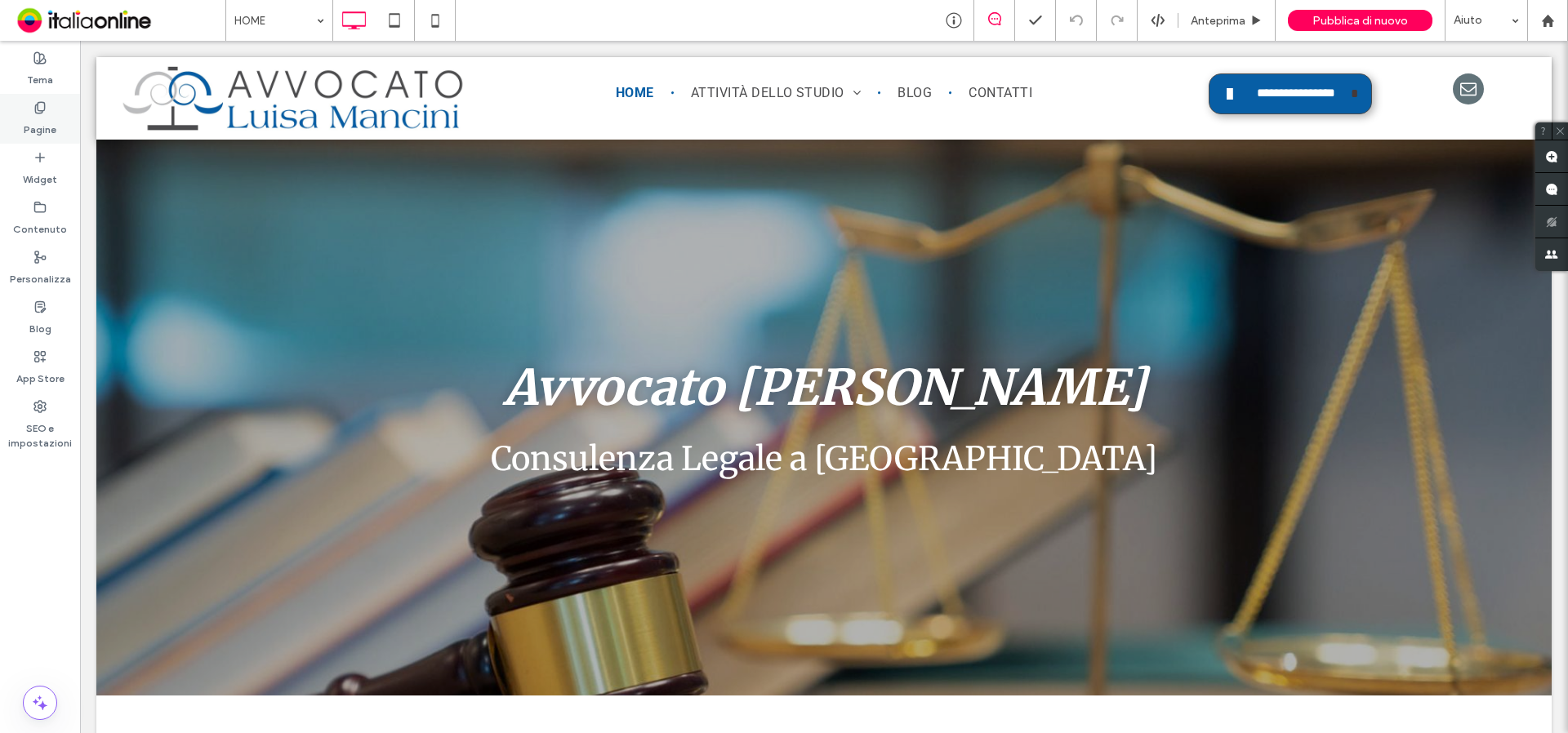
click at [41, 116] on label "Pagine" at bounding box center [40, 125] width 33 height 23
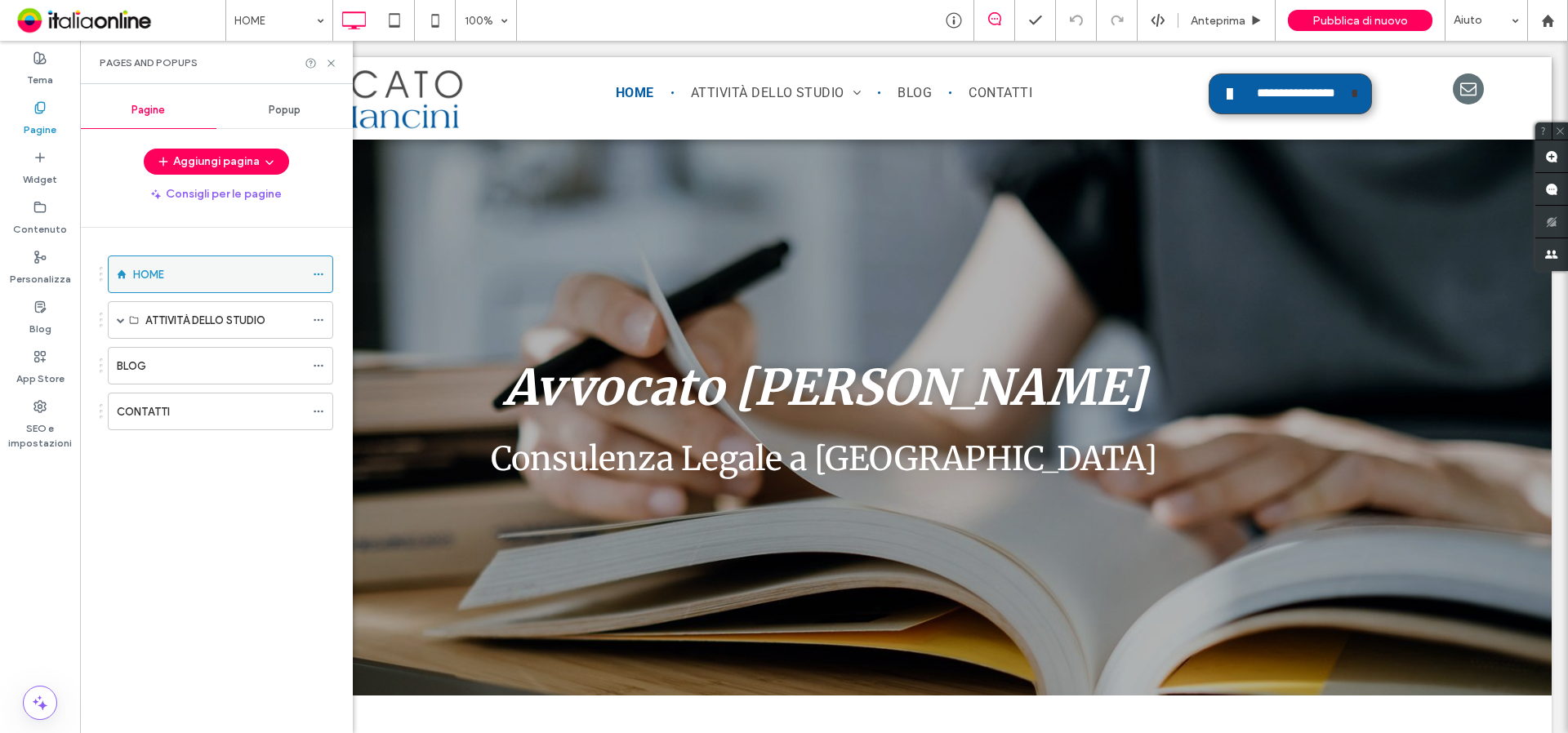
click at [319, 271] on icon at bounding box center [319, 275] width 11 height 11
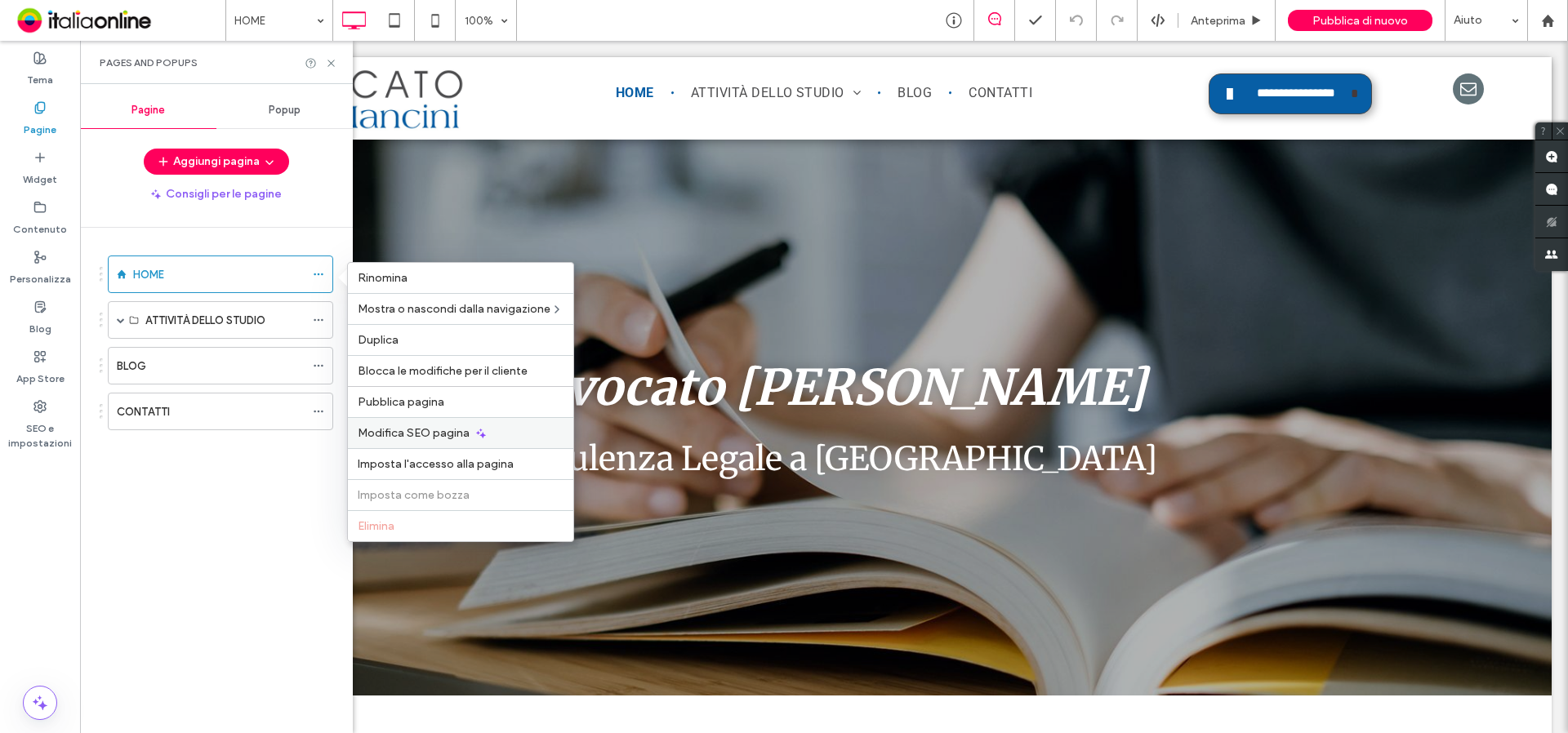
click at [408, 421] on div "Modifica SEO pagina" at bounding box center [459, 433] width 225 height 31
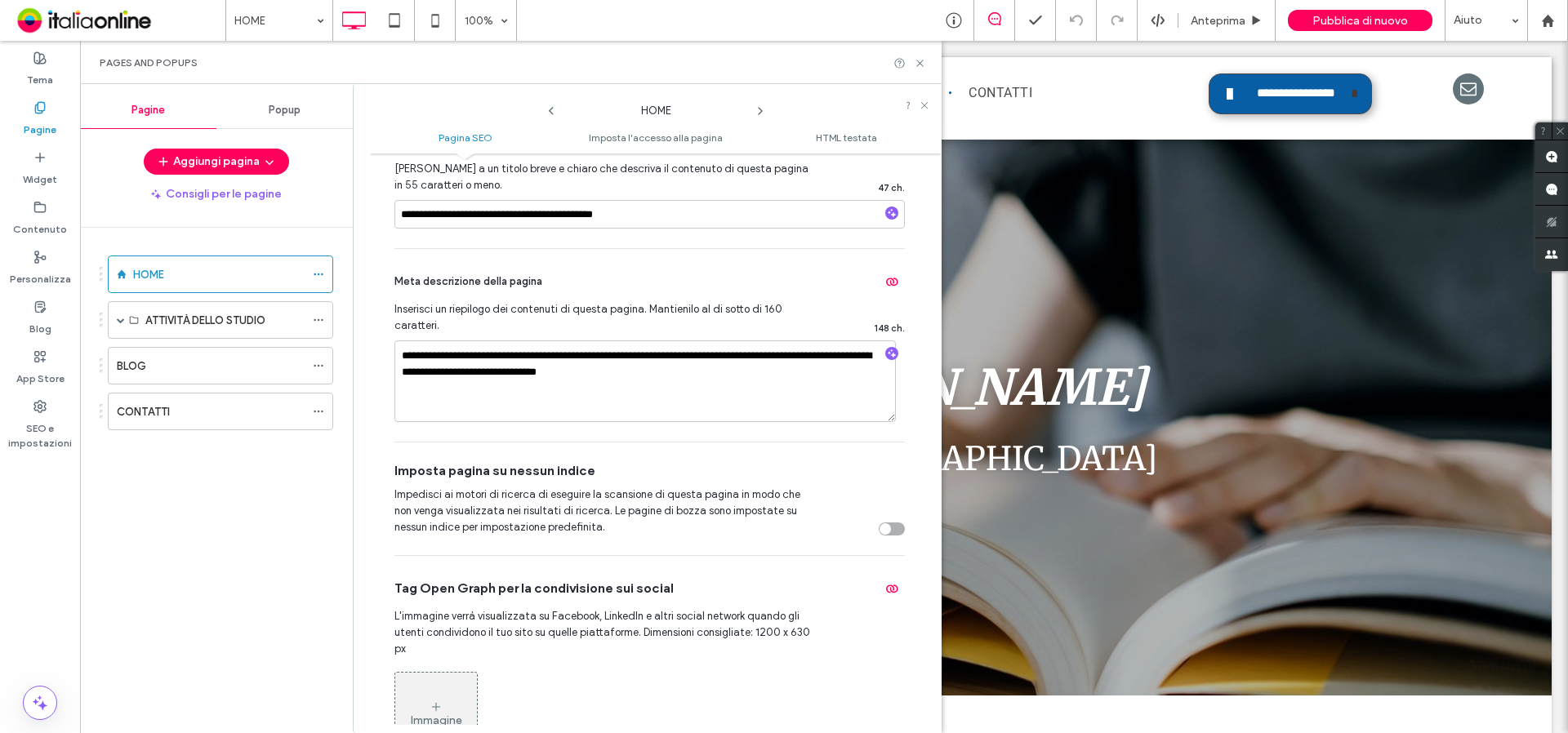
scroll to position [155, 0]
